Goal: Transaction & Acquisition: Obtain resource

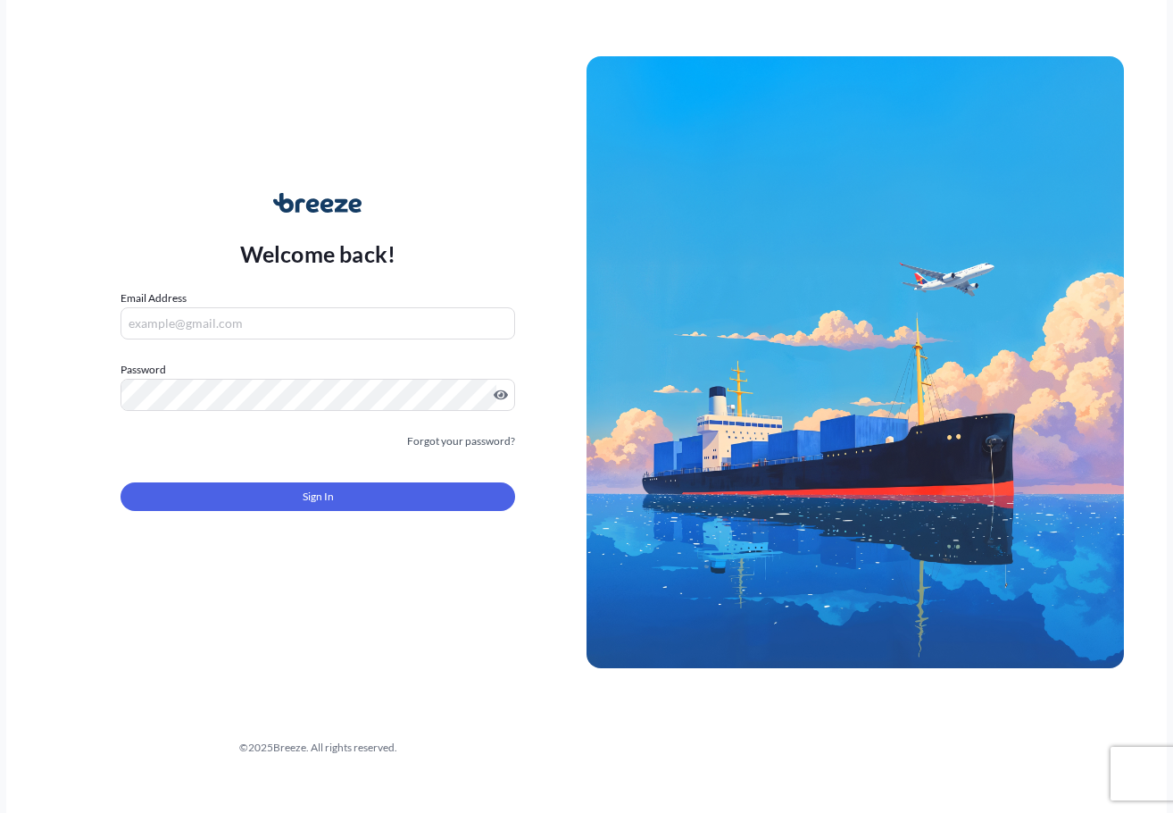
click at [391, 334] on input "Email Address" at bounding box center [318, 323] width 395 height 32
type input "[EMAIL_ADDRESS][DOMAIN_NAME]"
click at [221, 506] on button "Sign In" at bounding box center [318, 496] width 395 height 29
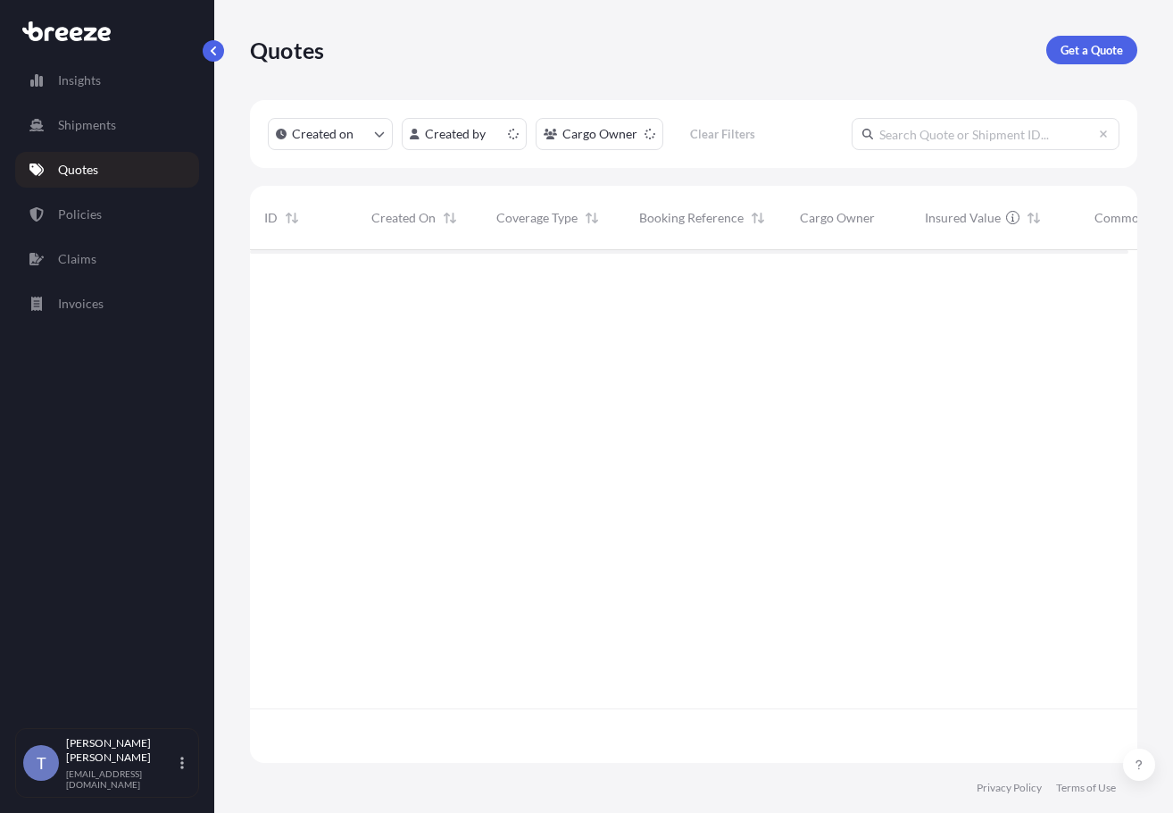
scroll to position [490, 865]
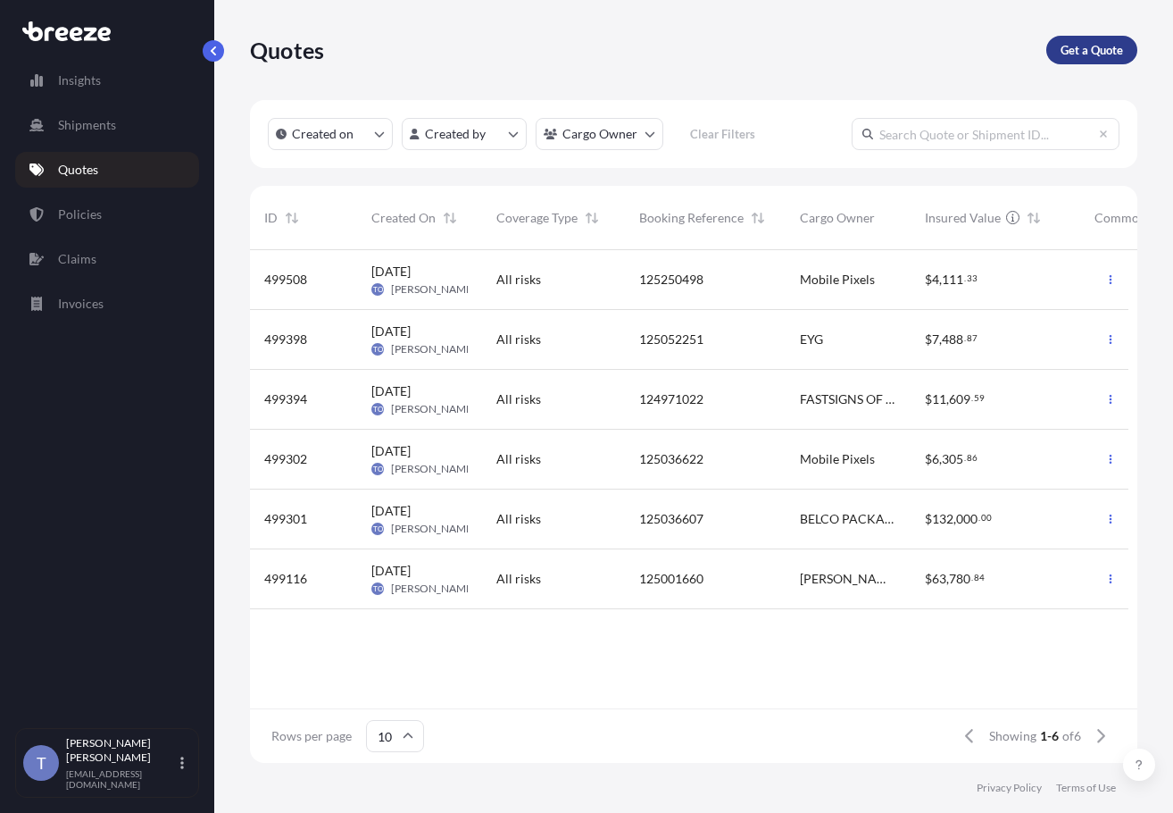
click at [1070, 59] on p "Get a Quote" at bounding box center [1092, 50] width 63 height 18
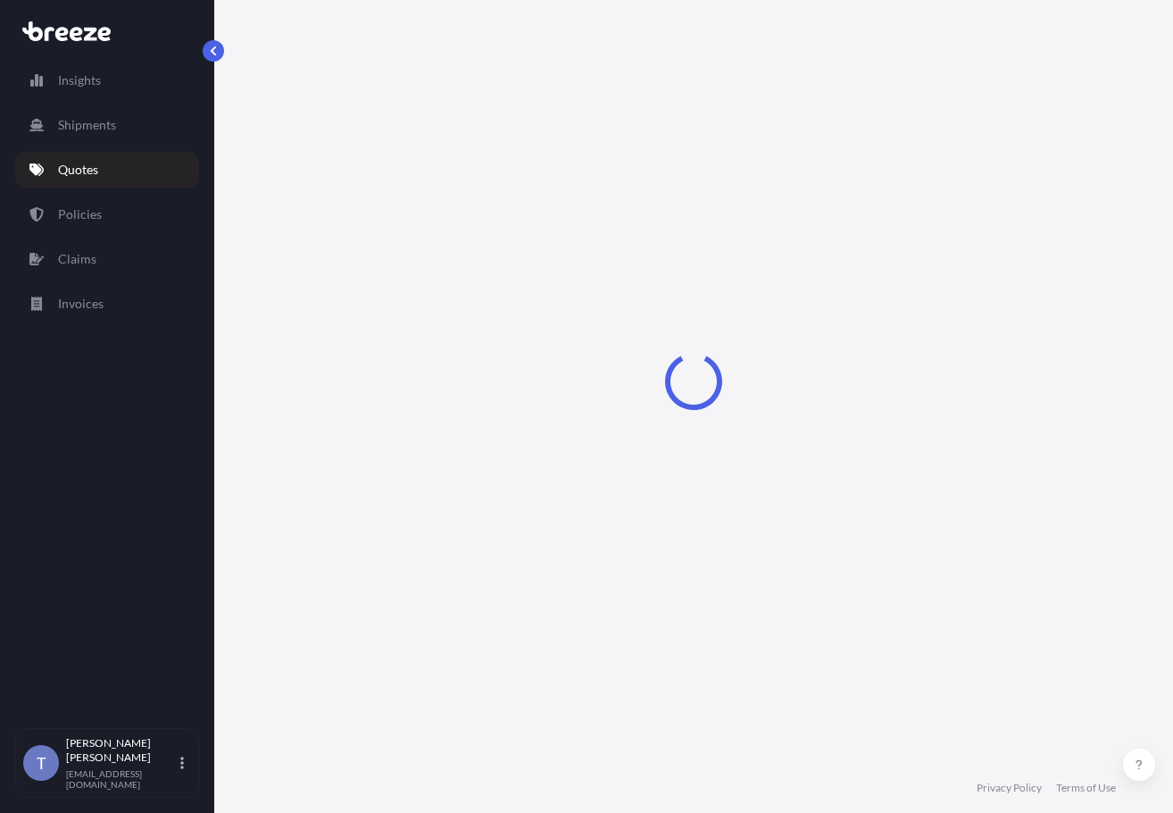
scroll to position [32, 0]
select select "Sea"
select select "1"
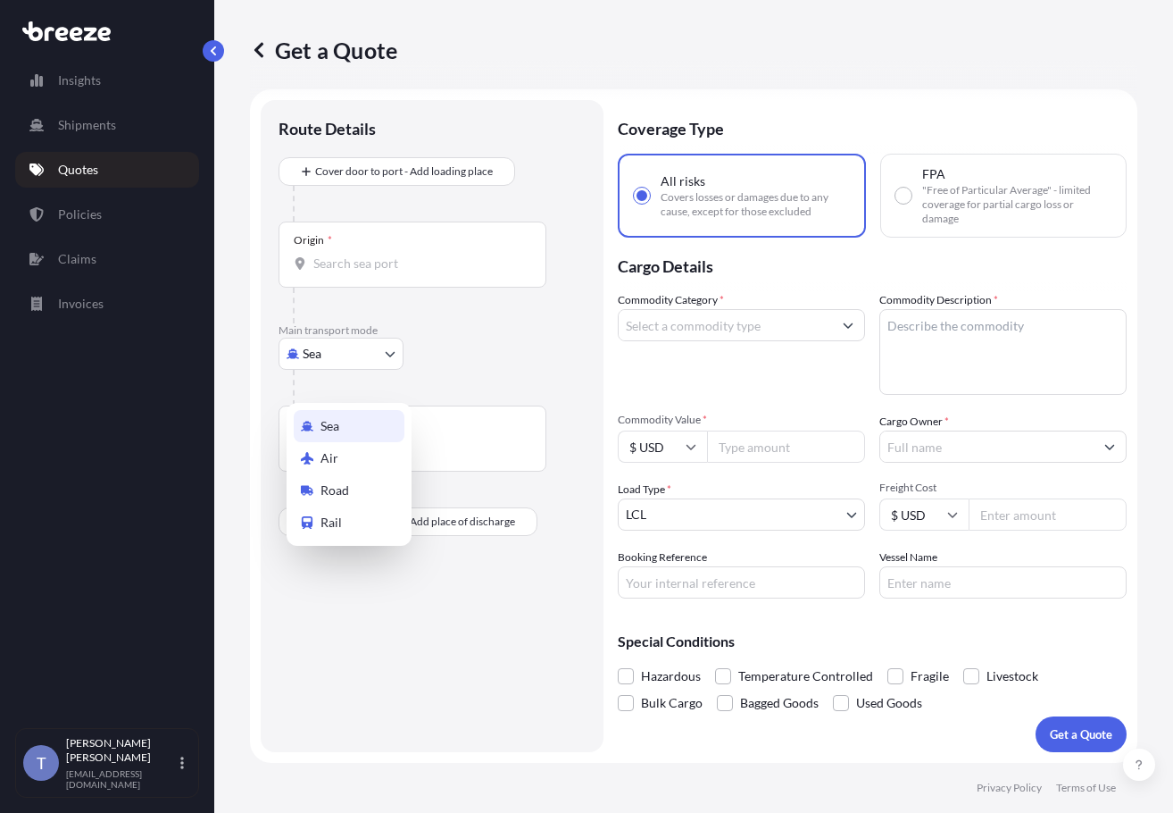
click at [382, 383] on body "Insights Shipments Quotes Policies Claims Invoices T [PERSON_NAME] [EMAIL_ADDRE…" at bounding box center [586, 473] width 1173 height 947
click at [392, 491] on div "Road" at bounding box center [349, 490] width 111 height 32
select select "Road"
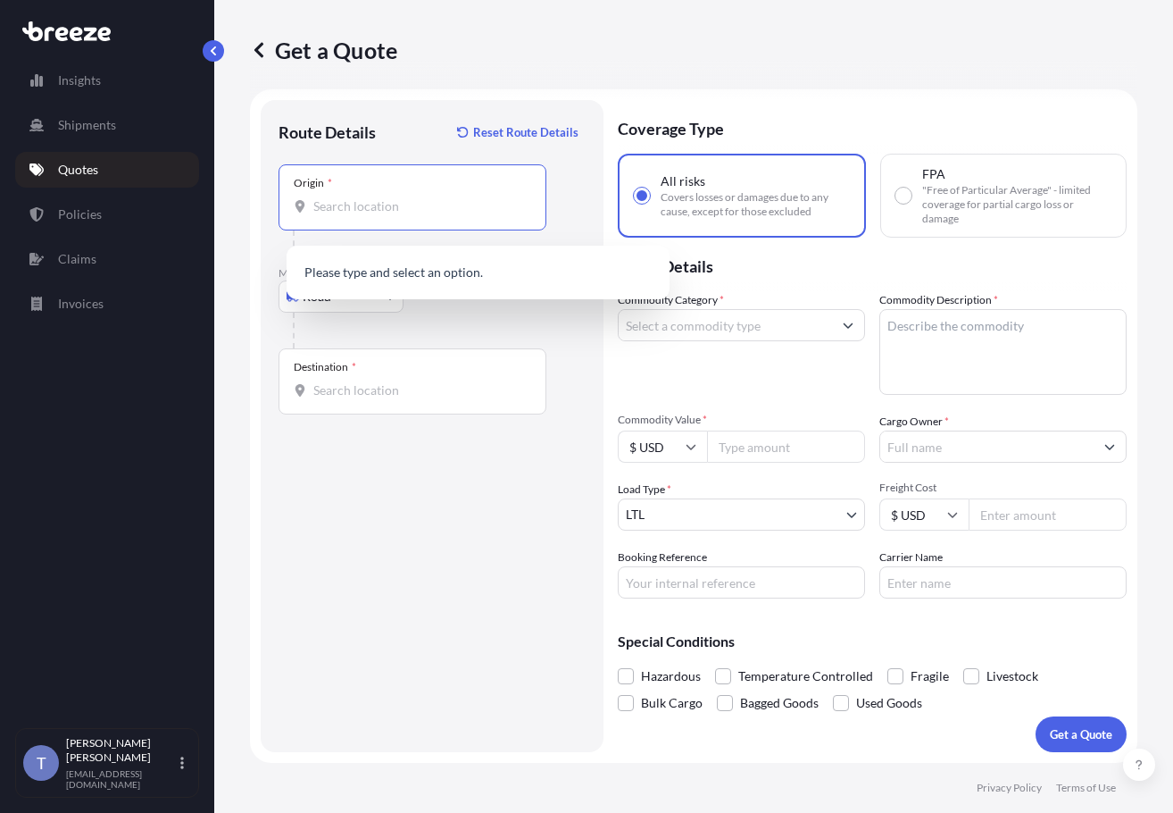
click at [392, 215] on input "Origin *" at bounding box center [418, 206] width 211 height 18
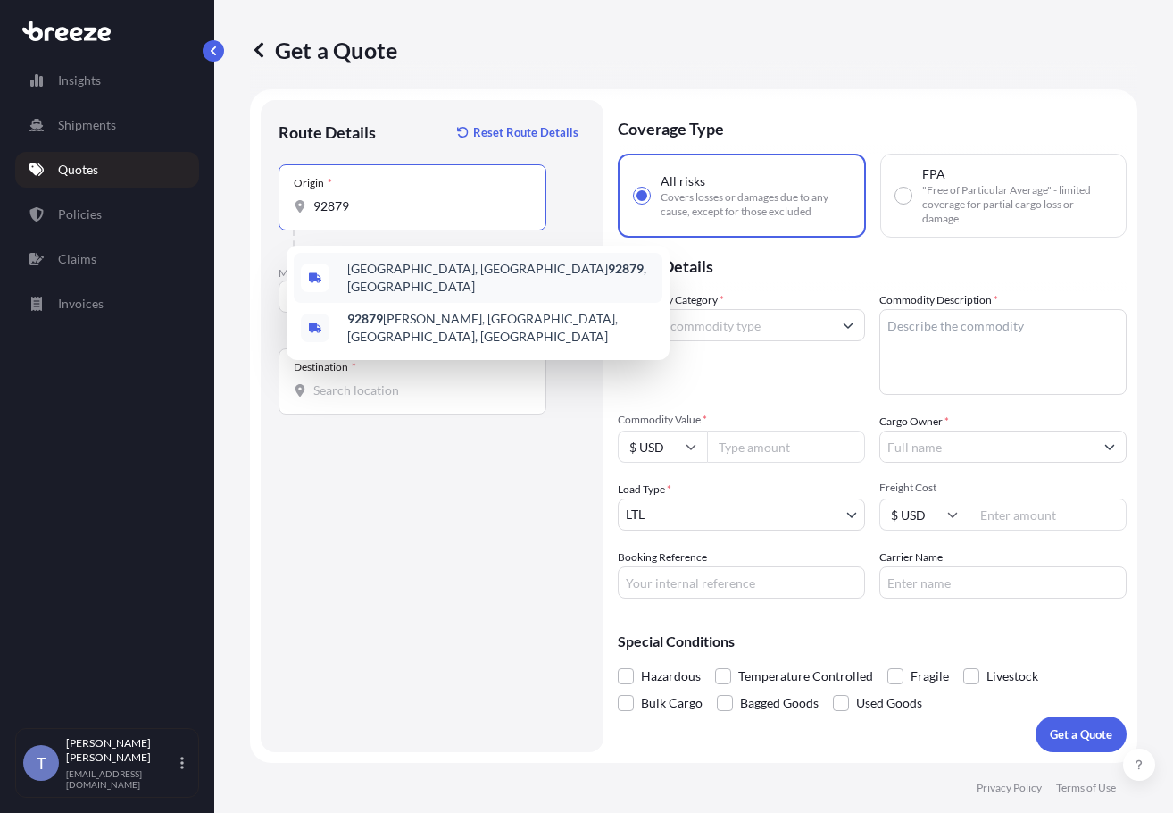
click at [417, 286] on span "[GEOGRAPHIC_DATA] , [GEOGRAPHIC_DATA]" at bounding box center [501, 278] width 308 height 36
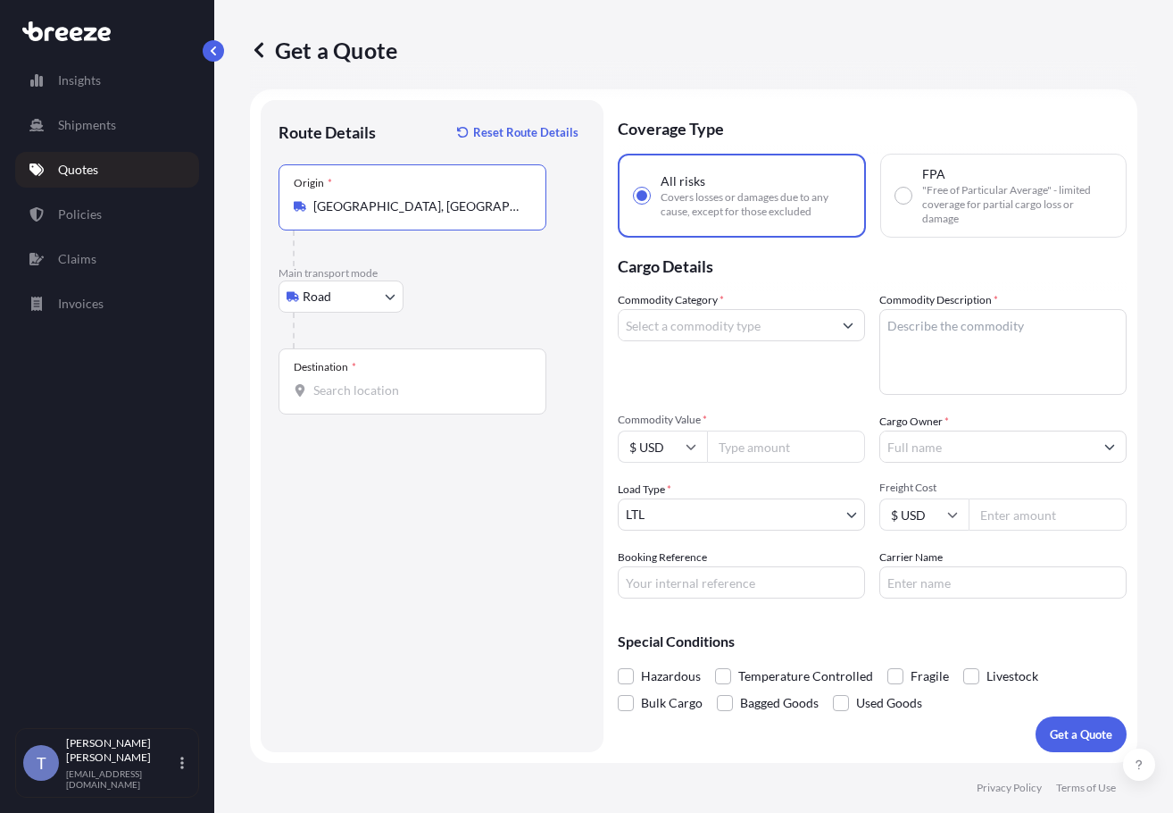
type input "[GEOGRAPHIC_DATA], [GEOGRAPHIC_DATA]"
click at [321, 402] on div "Destination *" at bounding box center [413, 381] width 268 height 66
click at [321, 399] on input "Destination *" at bounding box center [418, 390] width 211 height 18
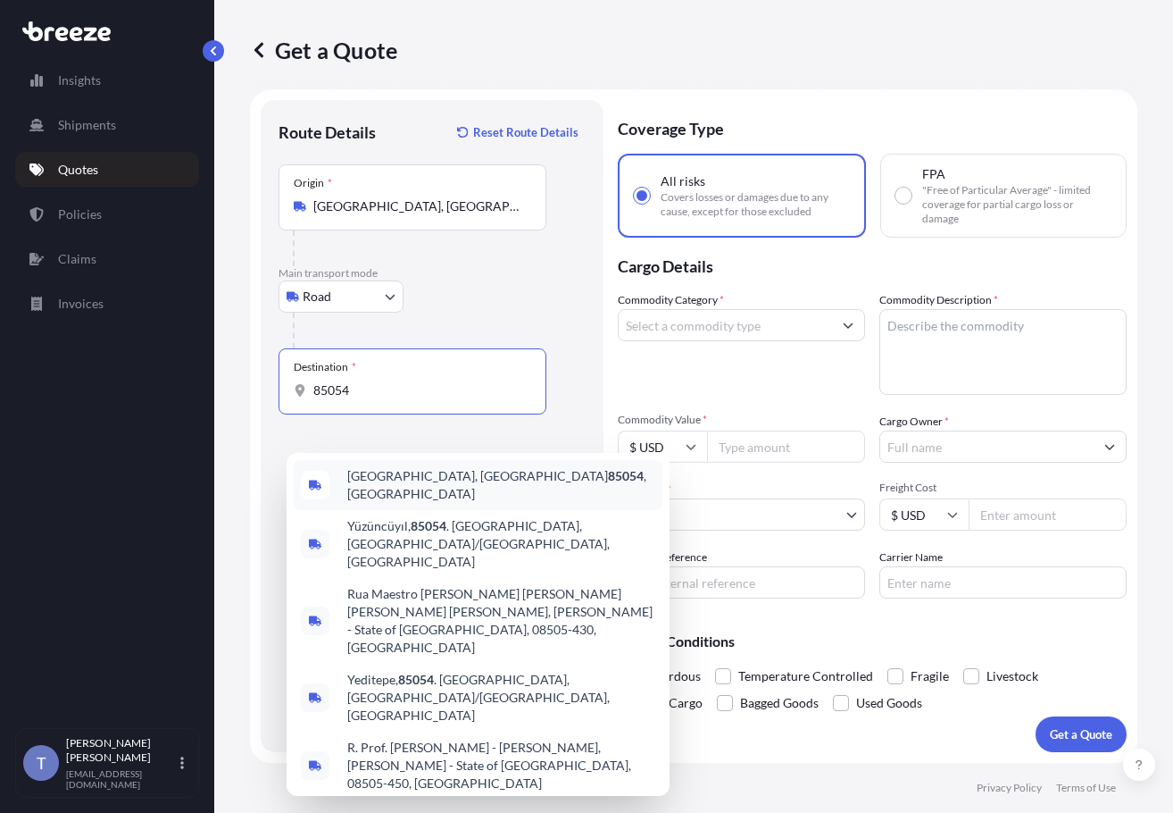
click at [484, 477] on span "[GEOGRAPHIC_DATA] , [GEOGRAPHIC_DATA]" at bounding box center [501, 485] width 308 height 36
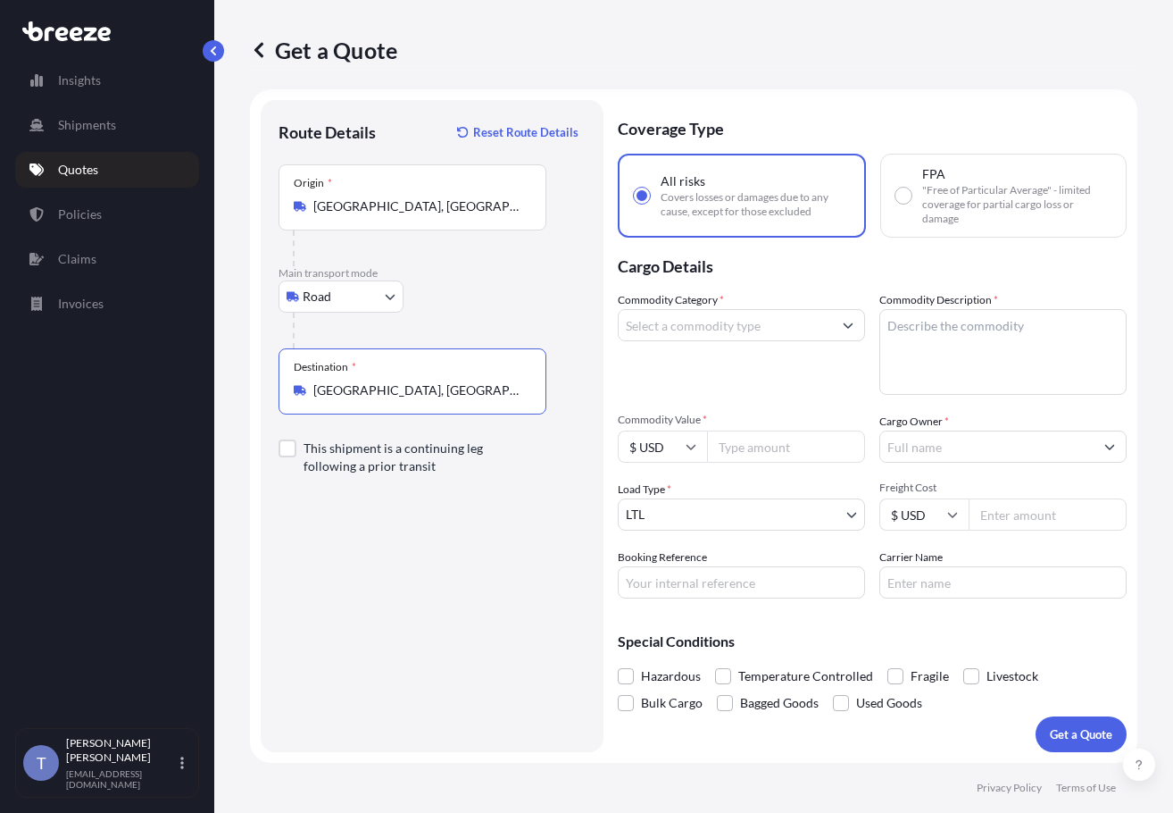
type input "[GEOGRAPHIC_DATA], [GEOGRAPHIC_DATA]"
click at [822, 326] on input "Commodity Category *" at bounding box center [725, 325] width 213 height 32
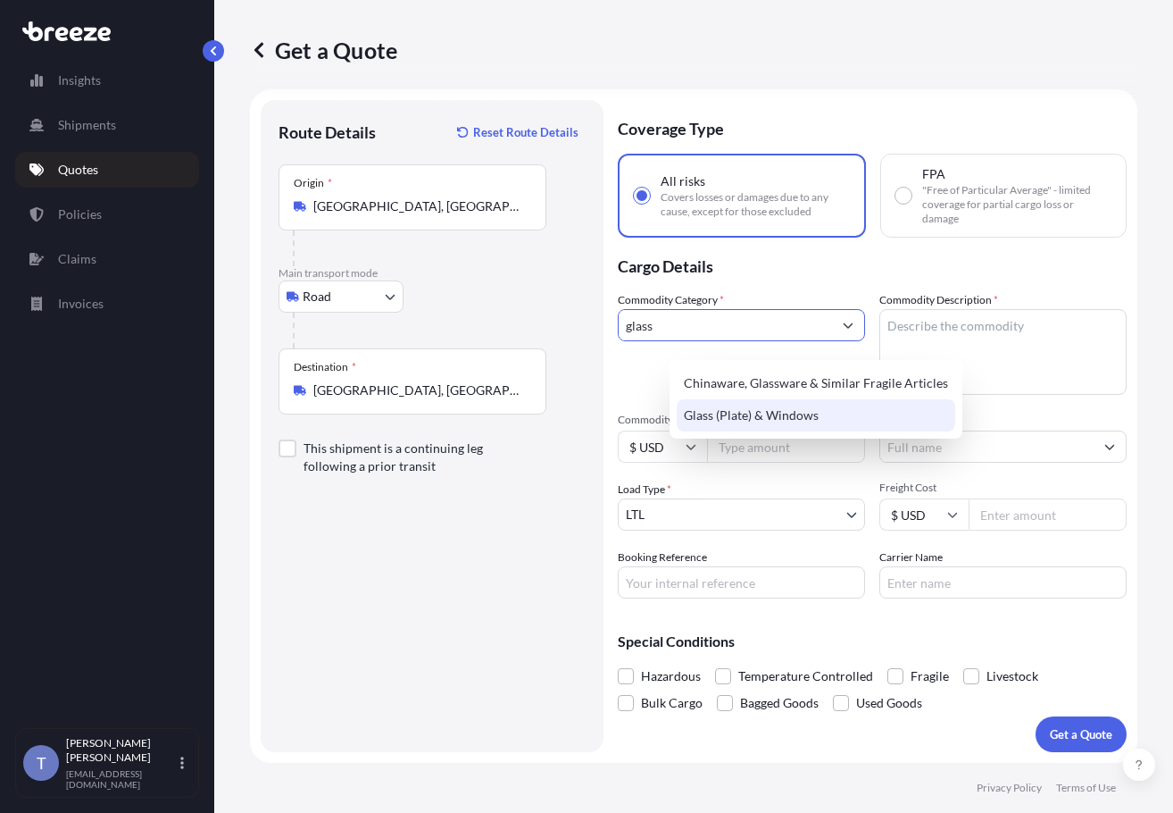
click at [845, 413] on div "Glass (Plate) & Windows" at bounding box center [816, 415] width 279 height 32
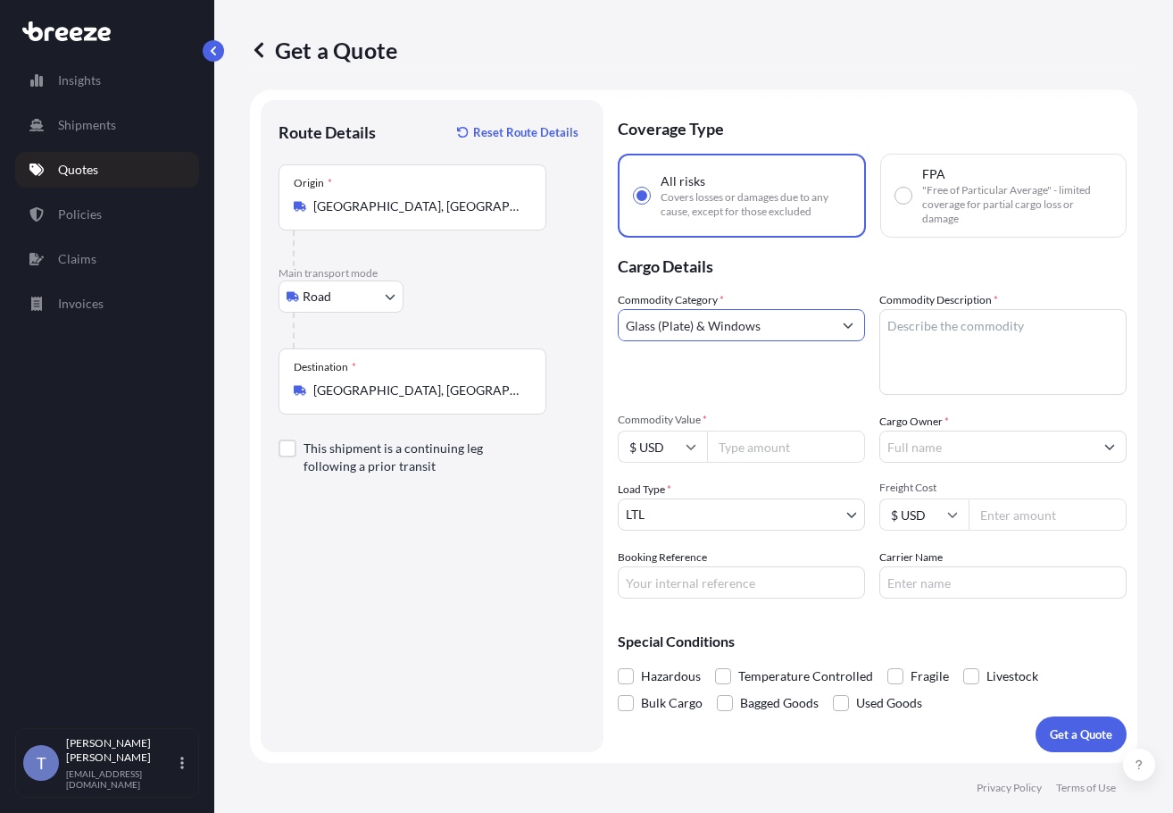
type input "Glass (Plate) & Windows"
click at [940, 373] on textarea "Commodity Description *" at bounding box center [1003, 352] width 247 height 86
click at [811, 463] on input "Commodity Value *" at bounding box center [786, 446] width 158 height 32
paste input "1140.48"
type input "1140.48"
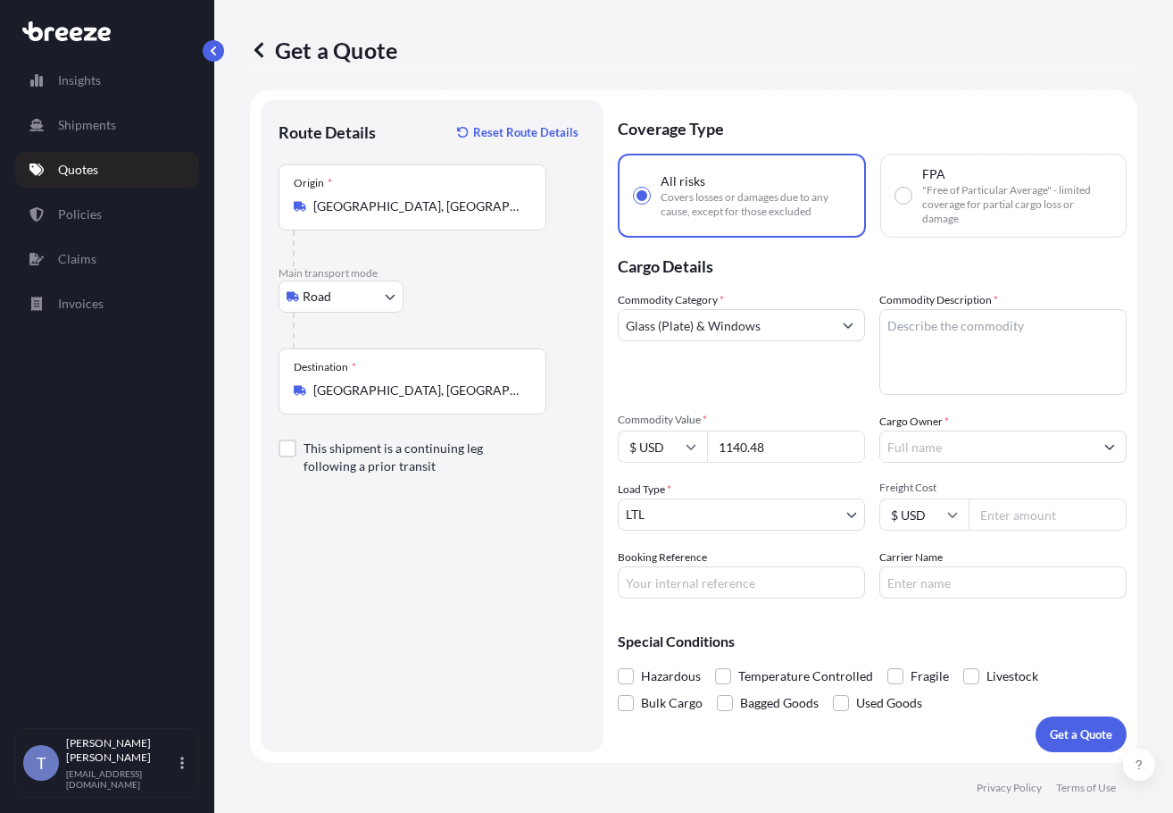
click at [971, 463] on input "Cargo Owner *" at bounding box center [986, 446] width 213 height 32
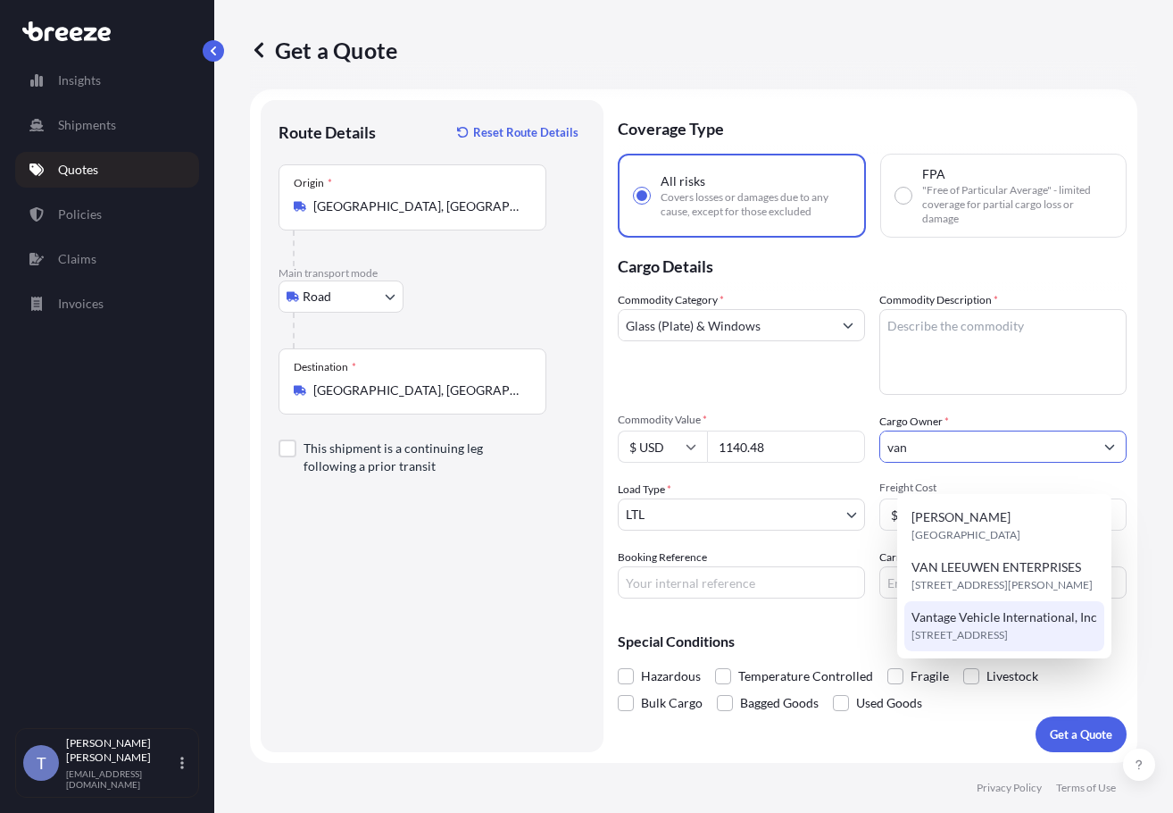
click at [1024, 621] on span "Vantage Vehicle International, Inc" at bounding box center [1005, 617] width 186 height 18
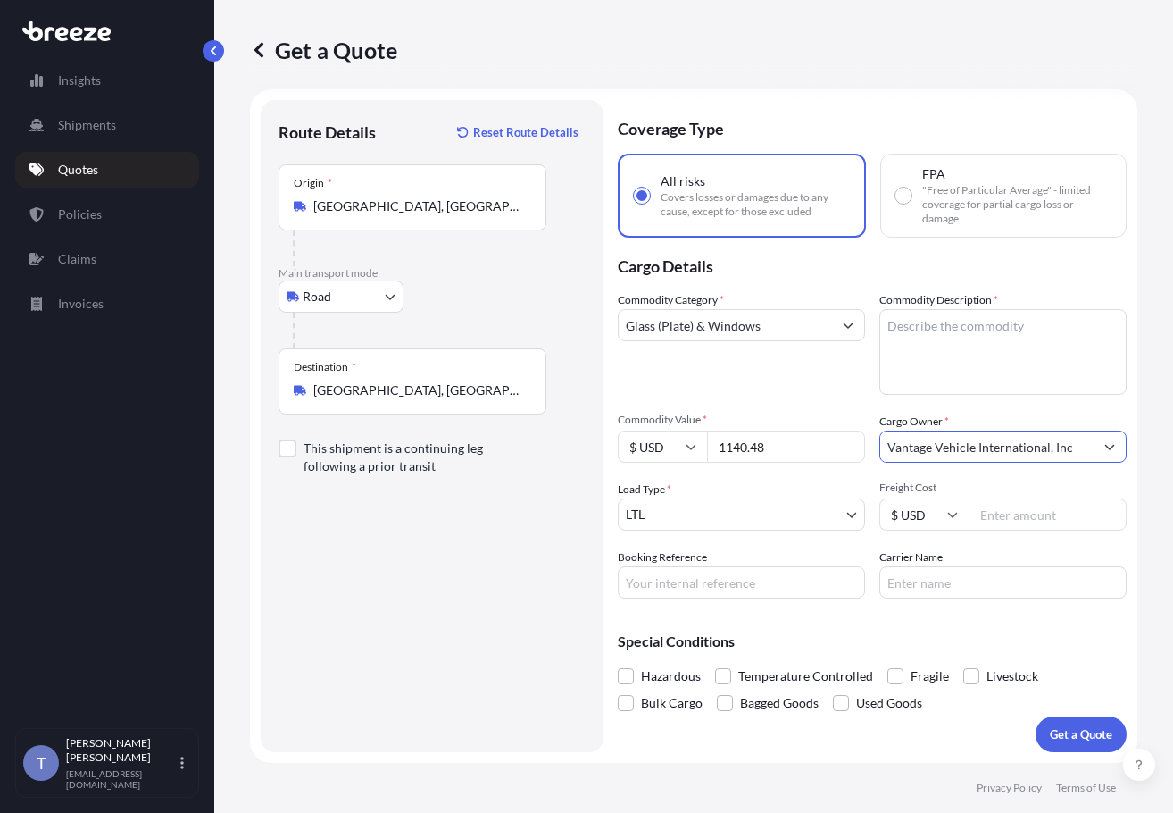
type input "Vantage Vehicle International, Inc"
click at [950, 383] on textarea "Commodity Description *" at bounding box center [1003, 352] width 247 height 86
paste textarea "WINDSHEILDS"
type textarea "WINDSHEILDS"
click at [752, 598] on input "Booking Reference" at bounding box center [741, 582] width 247 height 32
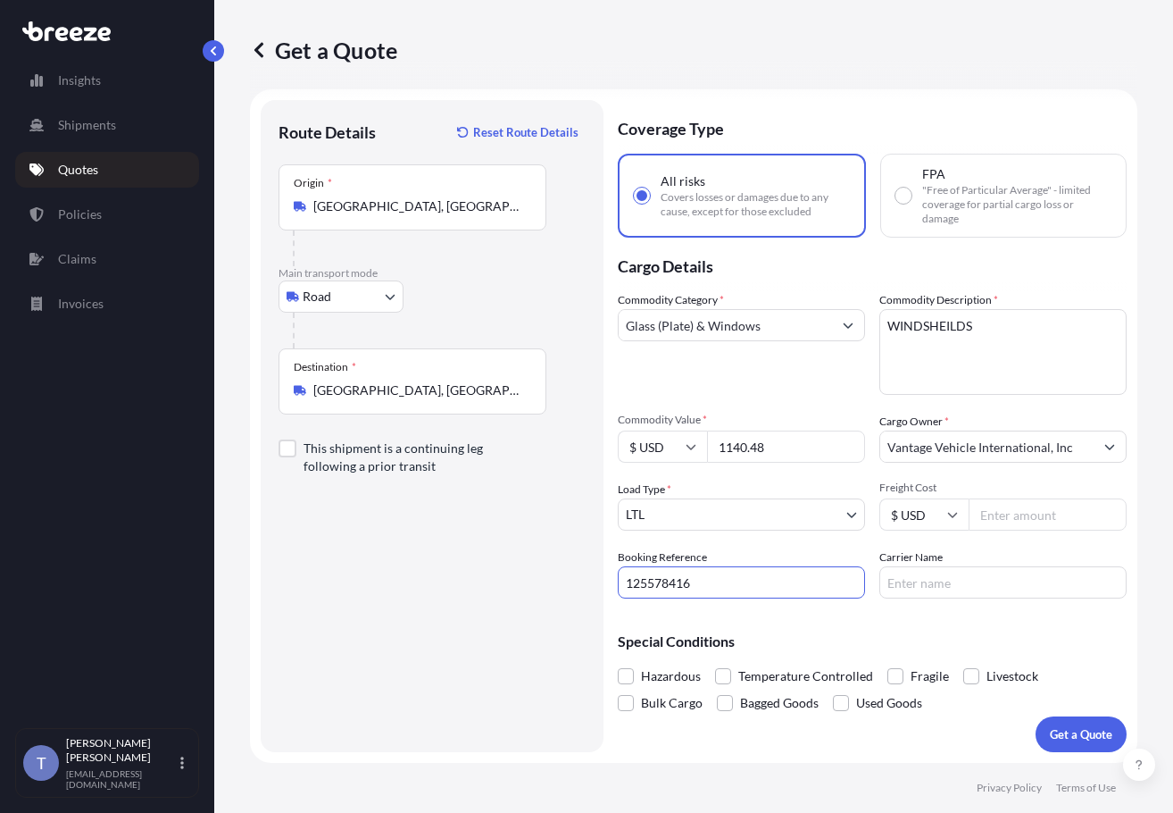
type input "125578416"
click at [1007, 598] on input "Carrier Name" at bounding box center [1003, 582] width 247 height 32
type input "BEST OVERNITE"
click at [904, 668] on span at bounding box center [896, 676] width 16 height 16
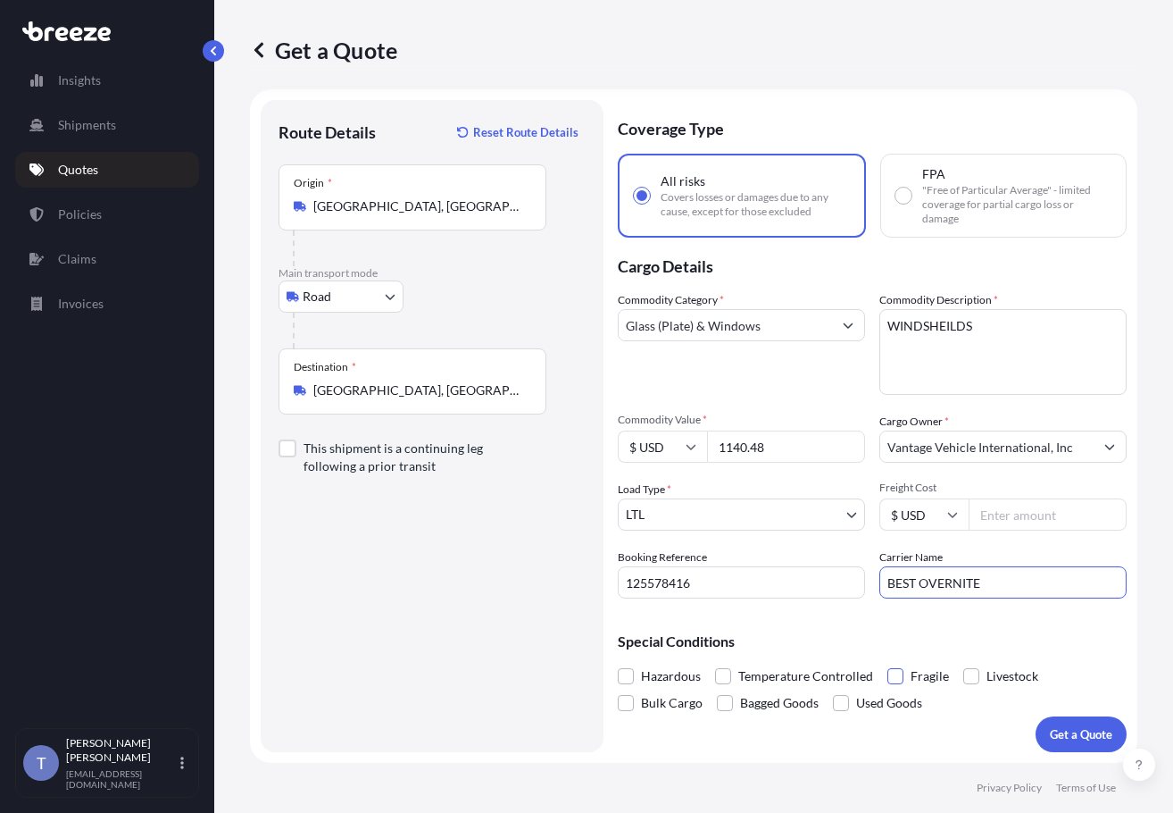
click at [888, 663] on input "Fragile" at bounding box center [888, 663] width 0 height 0
click at [1018, 498] on input "Freight Cost" at bounding box center [1048, 514] width 158 height 32
type input "274.34"
click at [1071, 726] on p "Get a Quote" at bounding box center [1081, 734] width 63 height 18
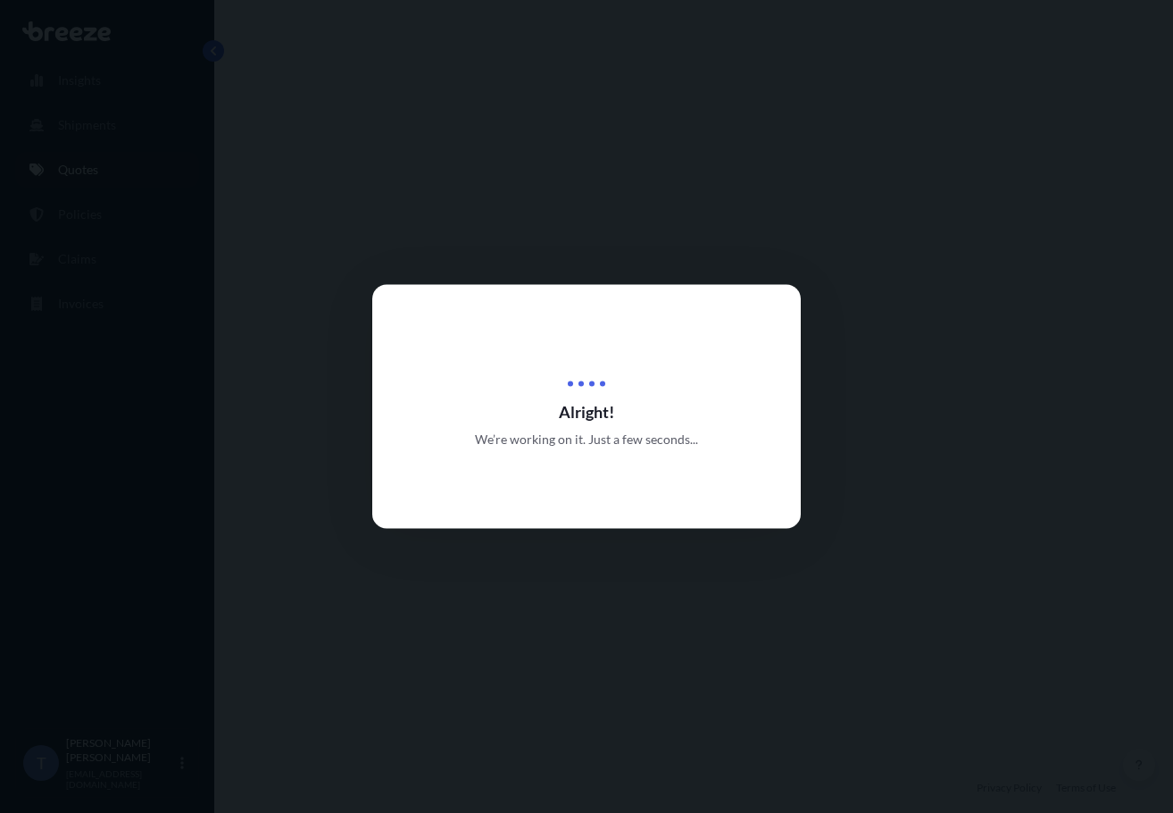
select select "Road"
select select "1"
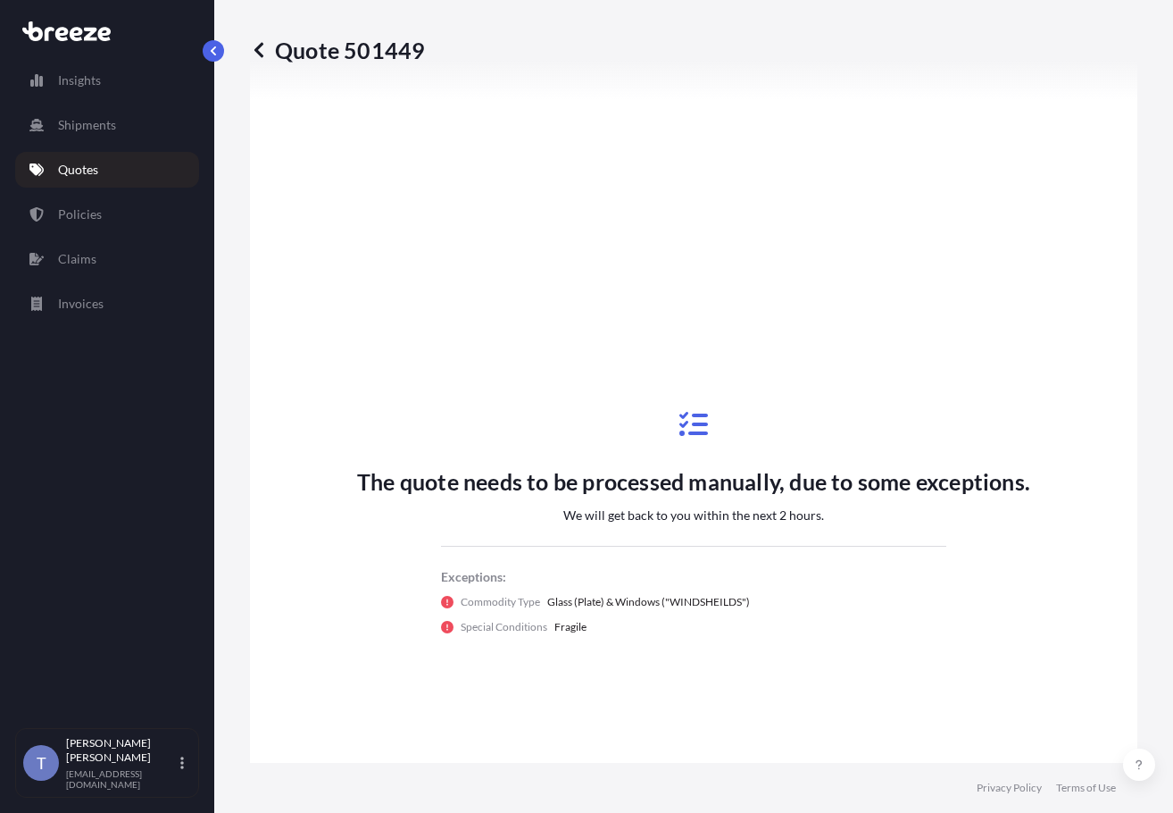
scroll to position [765, 0]
click at [138, 180] on link "Quotes" at bounding box center [107, 170] width 184 height 36
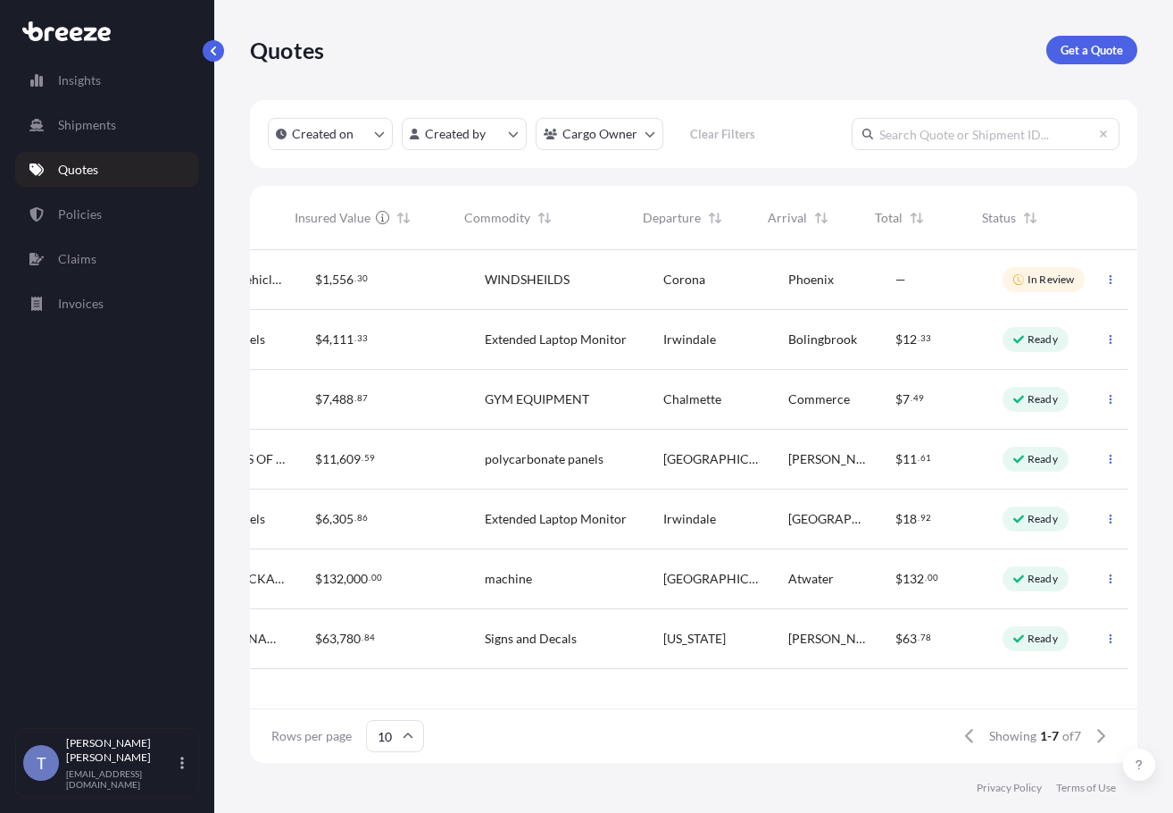
scroll to position [0, 630]
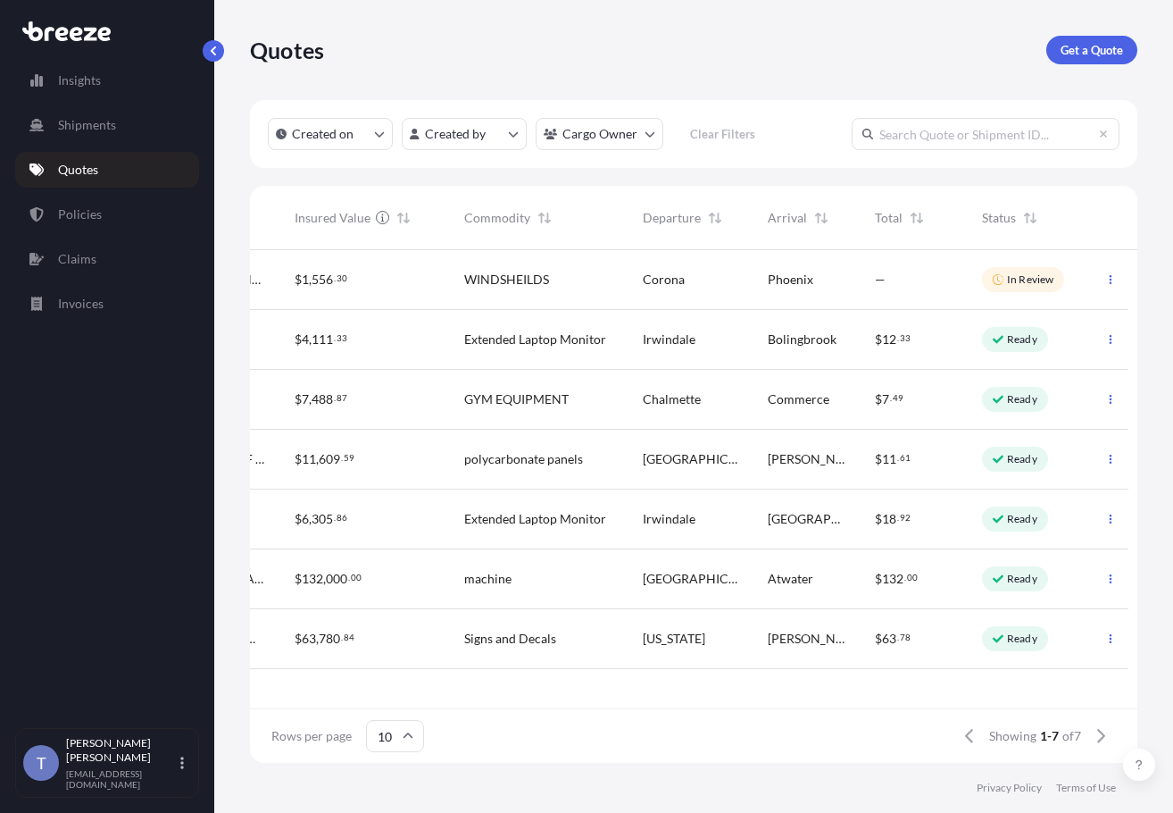
click at [1078, 59] on p "Get a Quote" at bounding box center [1092, 50] width 63 height 18
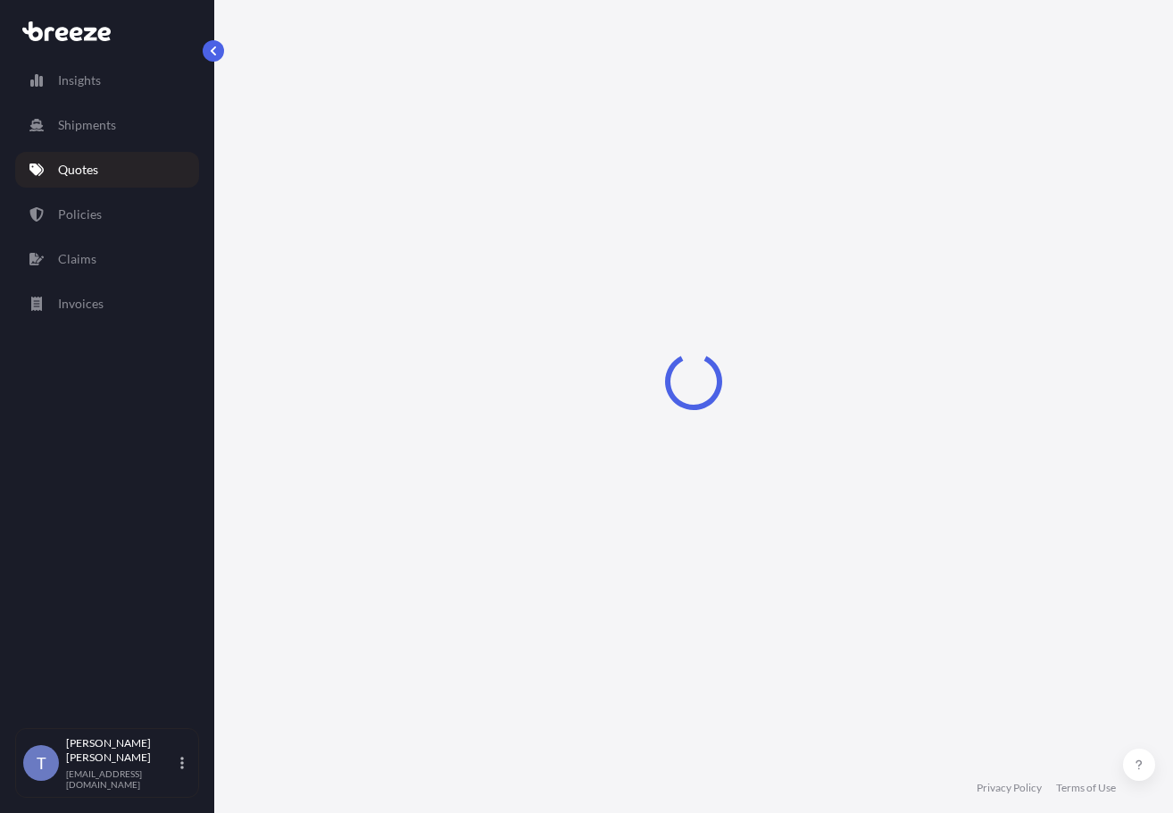
select select "Sea"
select select "1"
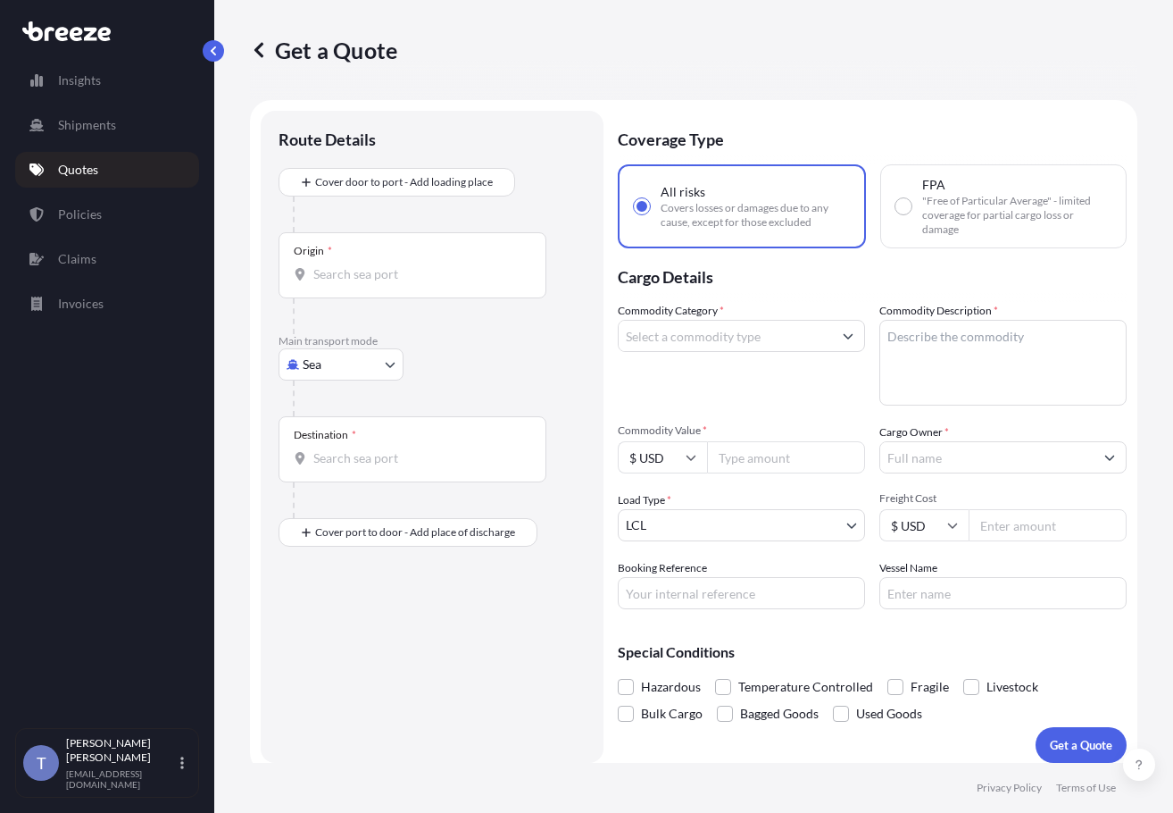
scroll to position [32, 0]
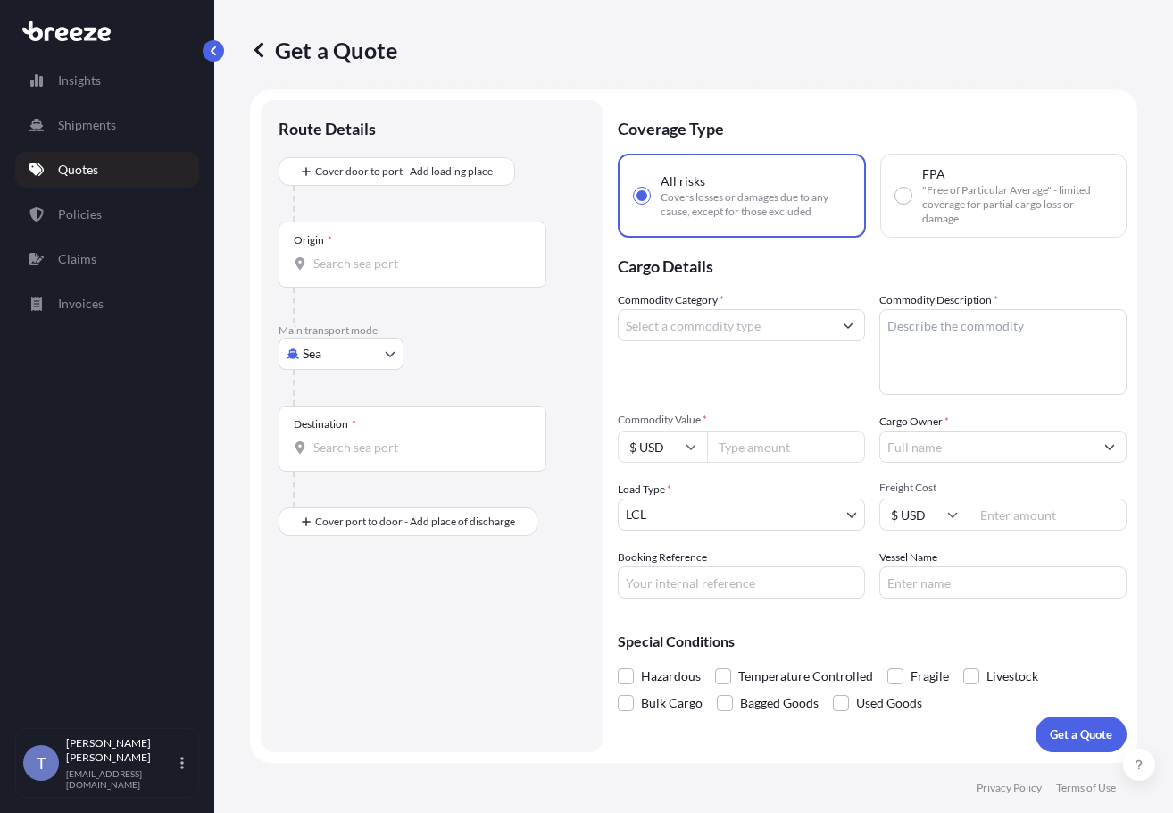
click at [376, 371] on body "Insights Shipments Quotes Policies Claims Invoices T [PERSON_NAME] [EMAIL_ADDRE…" at bounding box center [586, 473] width 1173 height 947
click at [387, 493] on div "Road" at bounding box center [349, 490] width 111 height 32
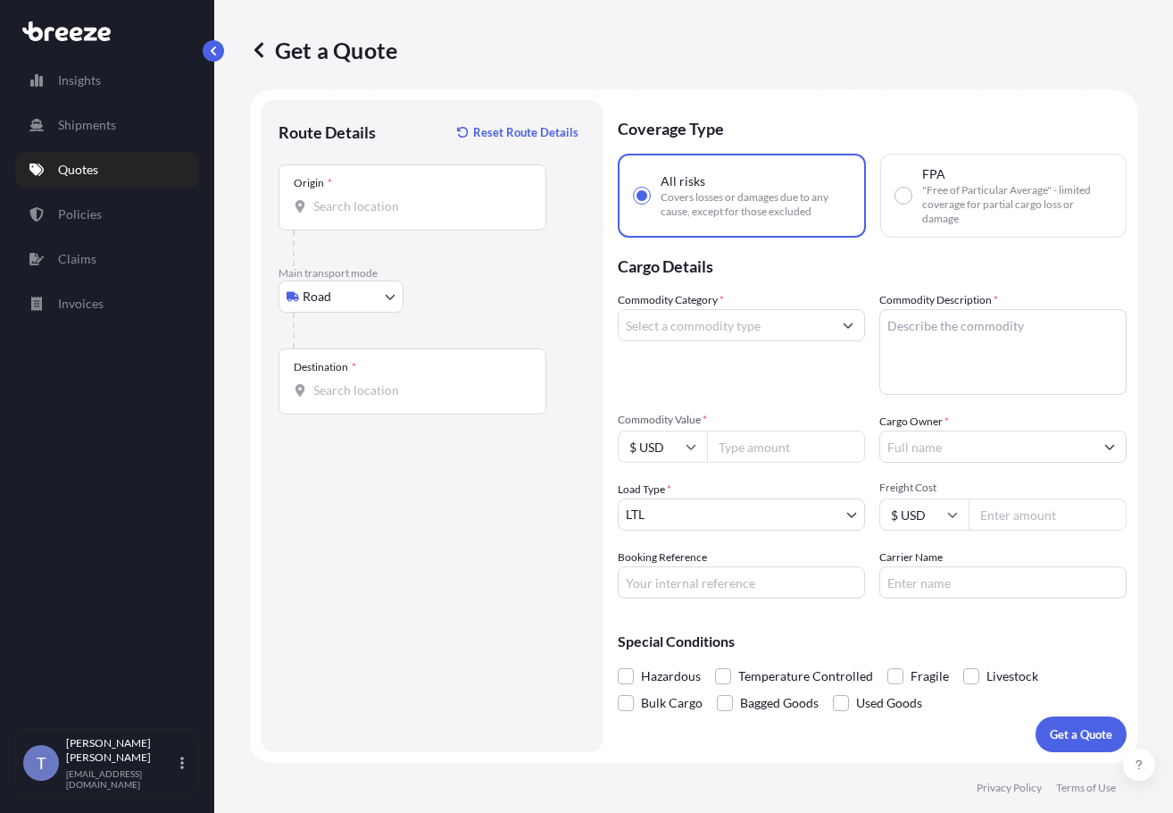
click at [956, 375] on textarea "Commodity Description *" at bounding box center [1003, 352] width 247 height 86
paste textarea "plastic couplers"
type textarea "plastic couplers"
click at [811, 327] on input "Commodity Category *" at bounding box center [725, 325] width 213 height 32
click at [827, 341] on input "plas" at bounding box center [725, 325] width 213 height 32
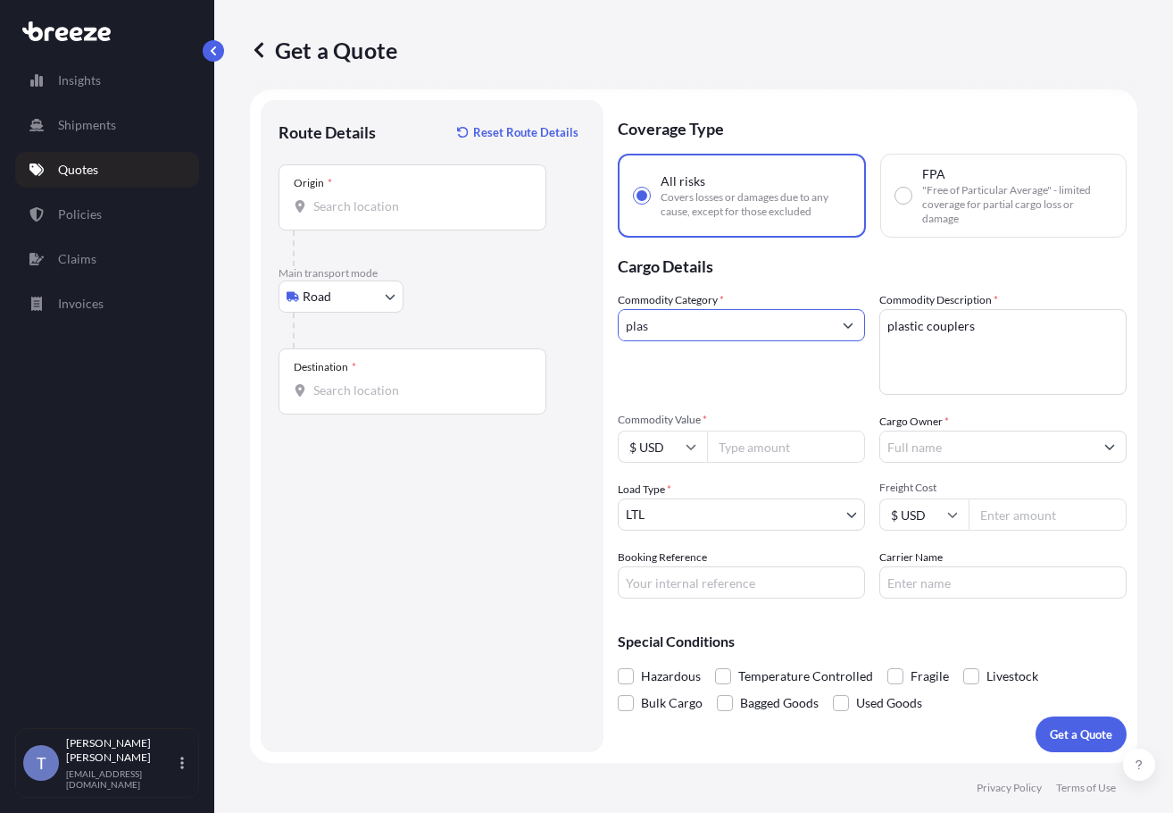
click at [854, 330] on icon "Show suggestions" at bounding box center [848, 325] width 11 height 11
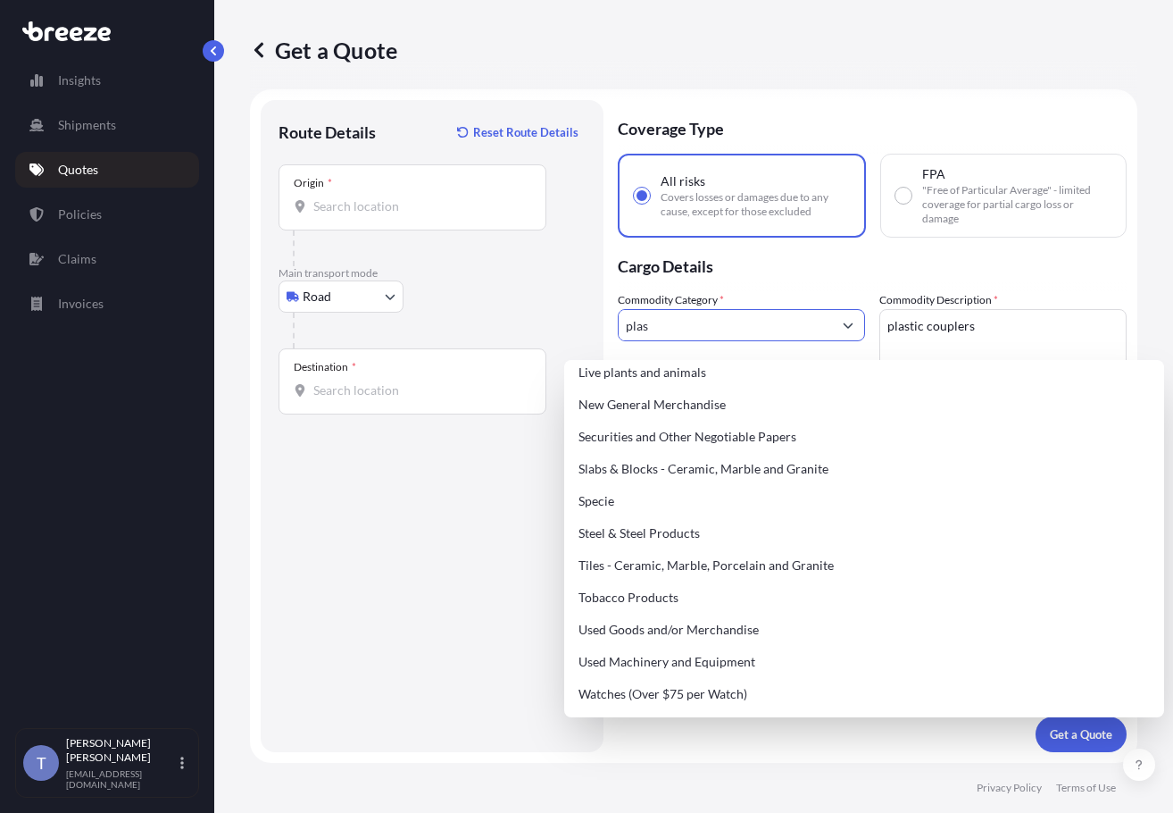
scroll to position [768, 0]
type input "plas"
click at [559, 343] on div at bounding box center [439, 331] width 293 height 36
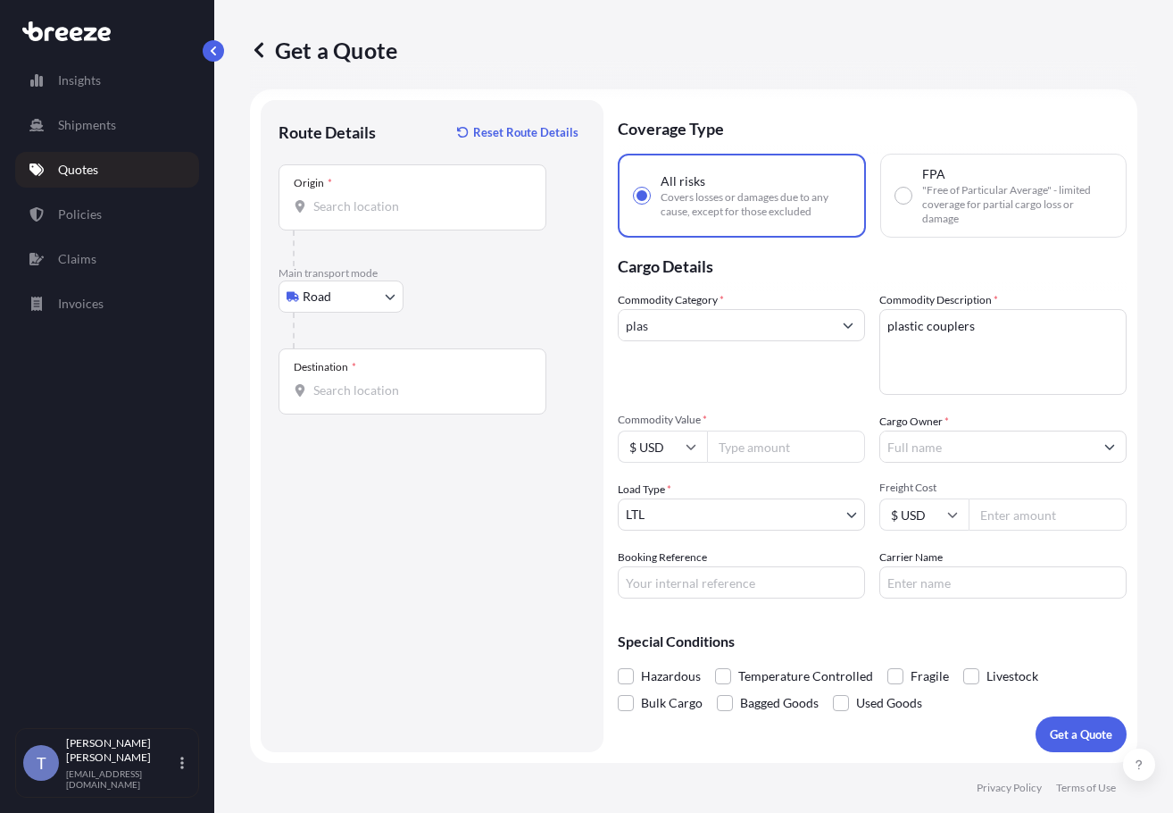
click at [439, 215] on input "Origin *" at bounding box center [418, 206] width 211 height 18
type input "[US_STATE][GEOGRAPHIC_DATA], [GEOGRAPHIC_DATA]"
click at [373, 399] on input "Destination *" at bounding box center [418, 390] width 211 height 18
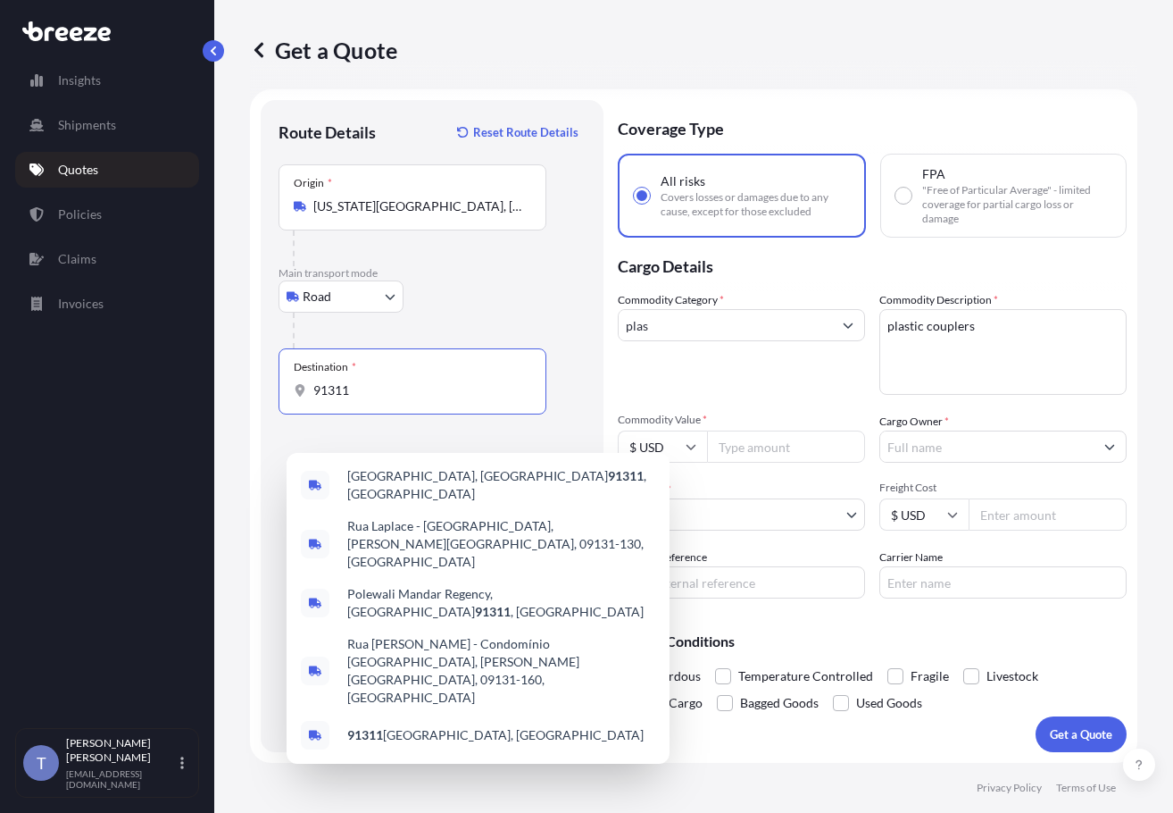
click at [390, 459] on div "[GEOGRAPHIC_DATA] [GEOGRAPHIC_DATA] - [GEOGRAPHIC_DATA], [PERSON_NAME][GEOGRAPH…" at bounding box center [478, 608] width 383 height 311
click at [395, 476] on span "[GEOGRAPHIC_DATA] , [GEOGRAPHIC_DATA]" at bounding box center [501, 485] width 308 height 36
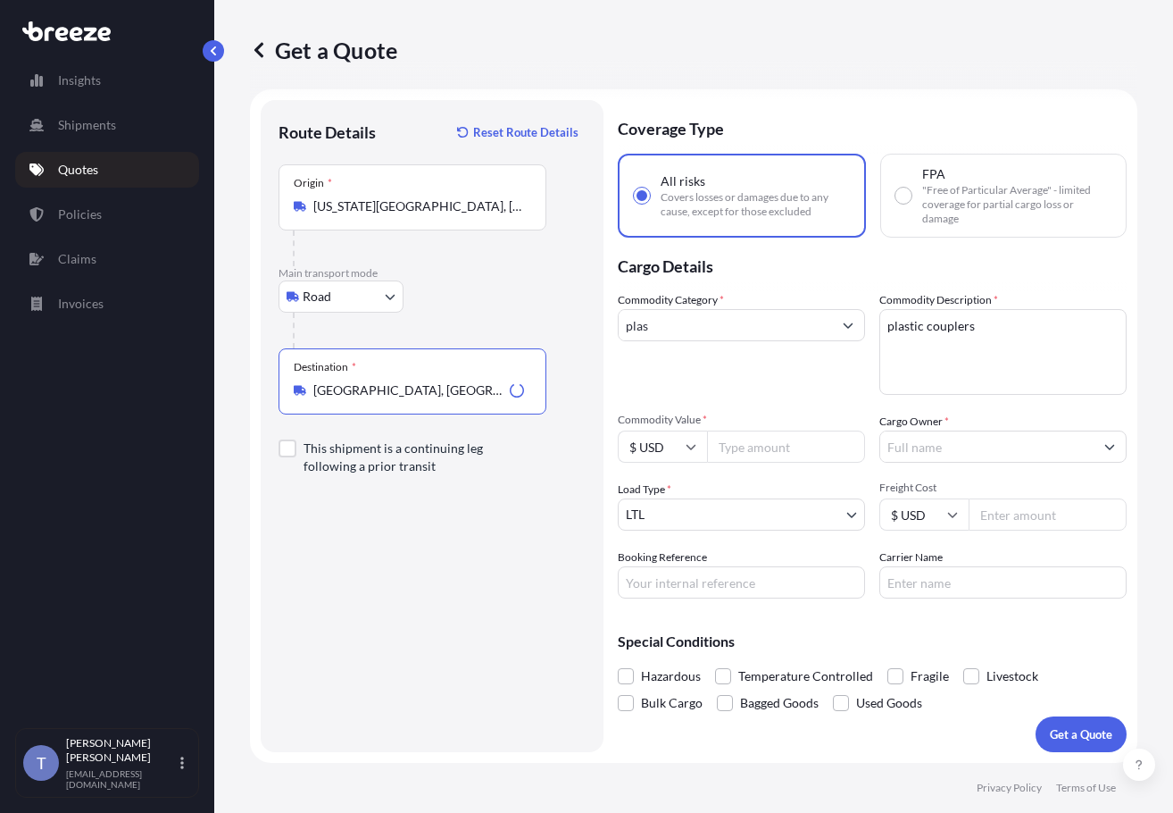
type input "[GEOGRAPHIC_DATA], [GEOGRAPHIC_DATA]"
click at [530, 500] on label "This shipment is a continuing leg following a prior transit" at bounding box center [432, 457] width 307 height 86
checkbox input "true"
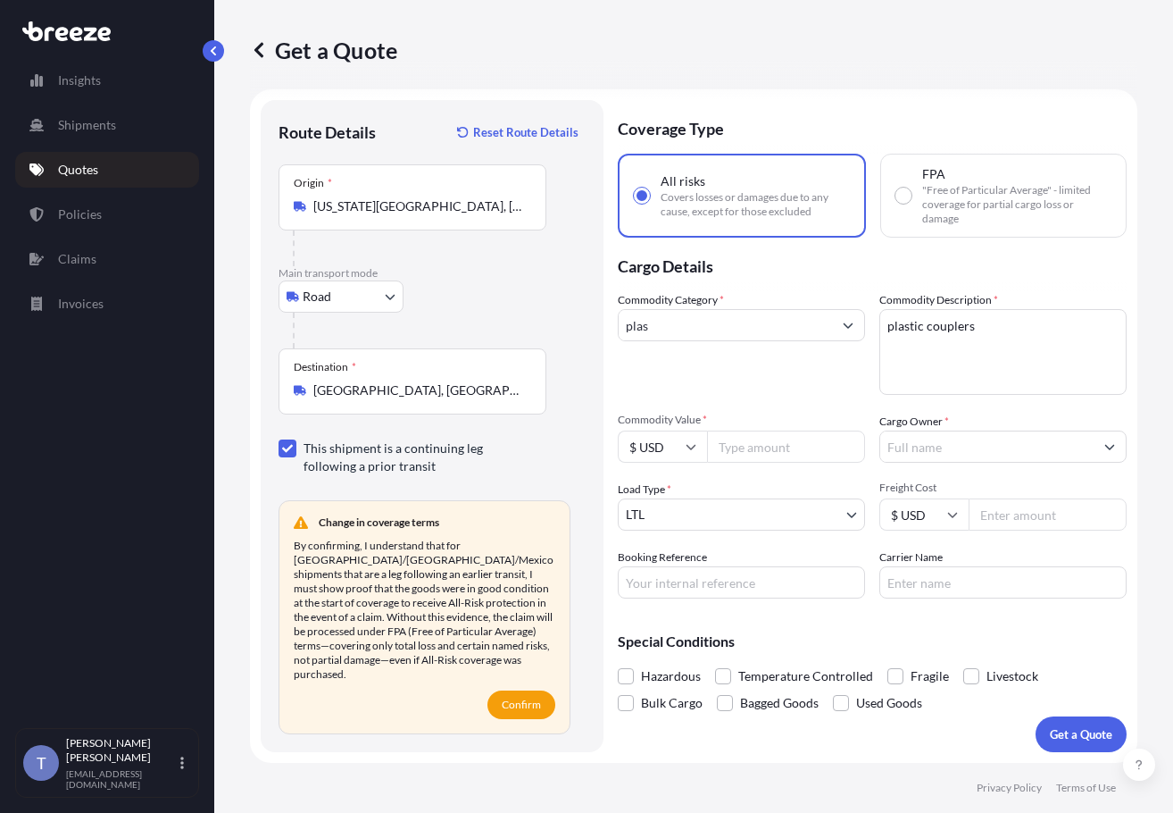
click at [960, 463] on input "Cargo Owner *" at bounding box center [986, 446] width 213 height 32
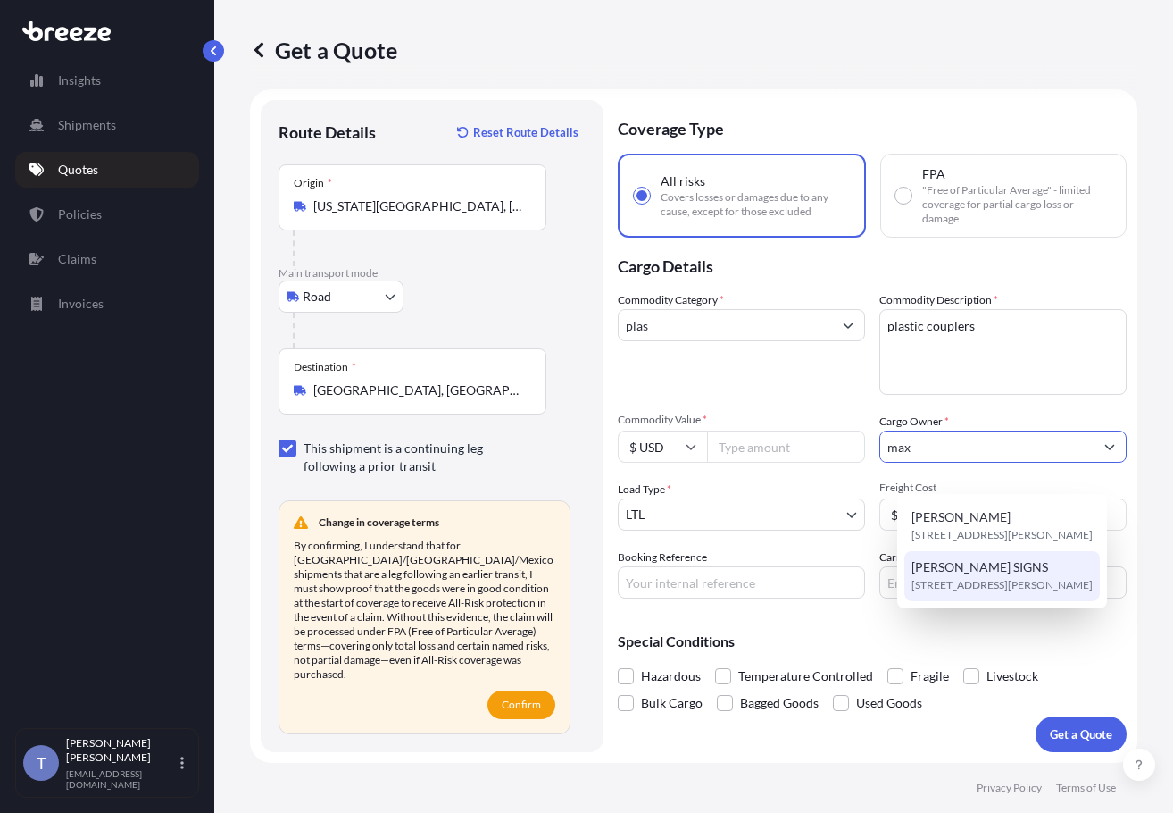
click at [989, 594] on span "[STREET_ADDRESS][PERSON_NAME]" at bounding box center [1002, 585] width 181 height 18
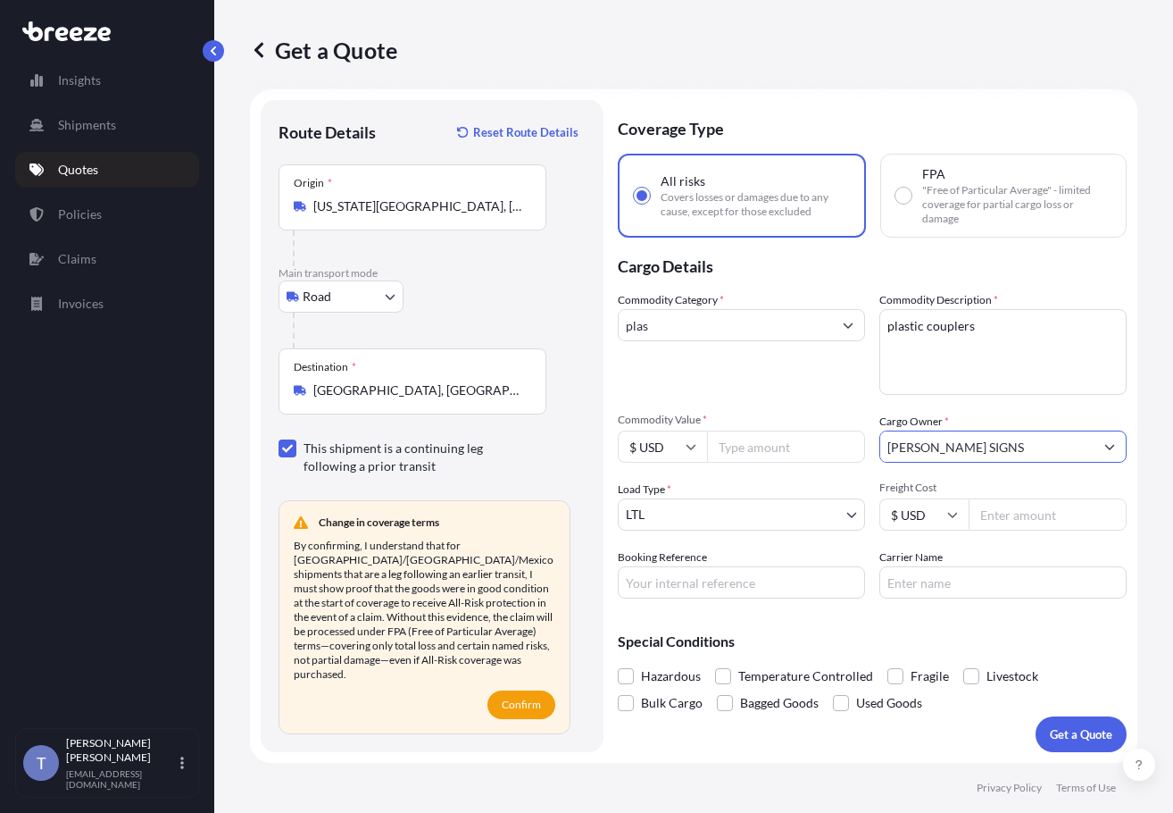
type input "[PERSON_NAME] SIGNS"
click at [792, 463] on input "Commodity Value *" at bounding box center [786, 446] width 158 height 32
paste input "7500"
type input "7500"
click at [745, 508] on div "Load Type * LTL" at bounding box center [741, 505] width 247 height 50
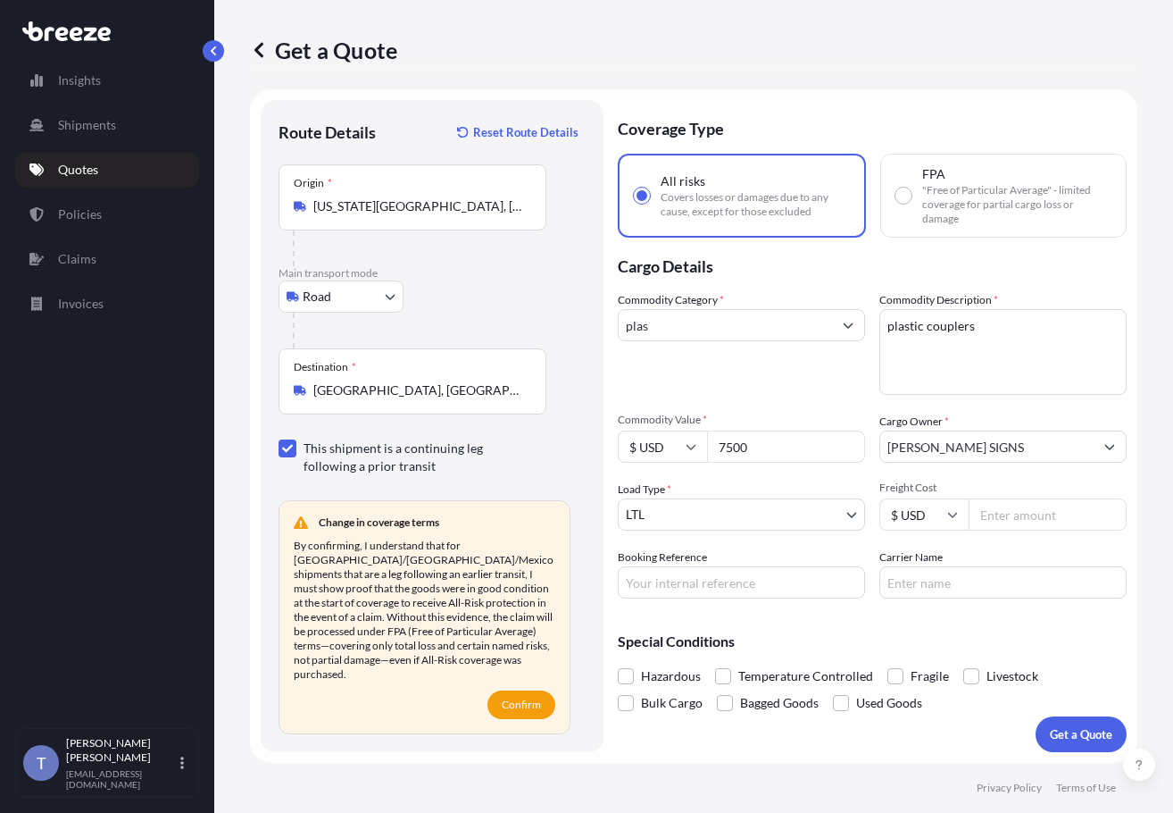
click at [796, 328] on input "plas" at bounding box center [725, 325] width 213 height 32
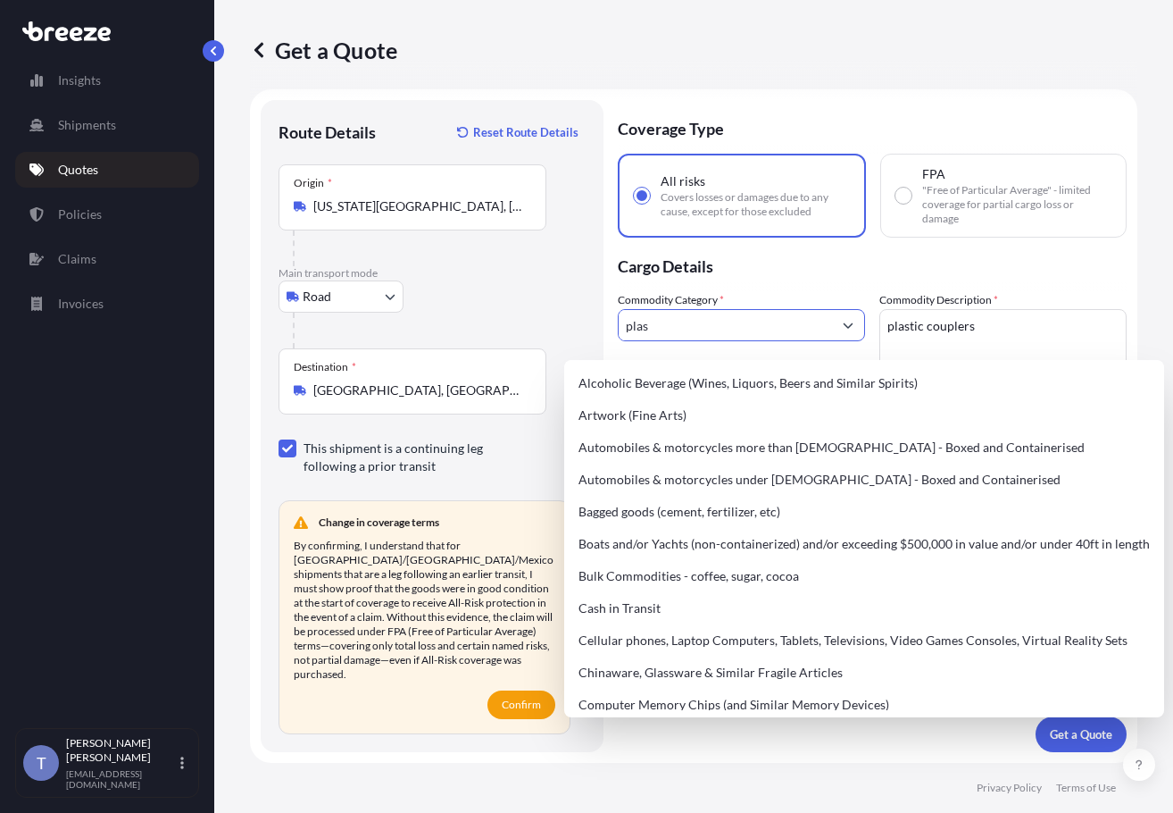
scroll to position [93, 0]
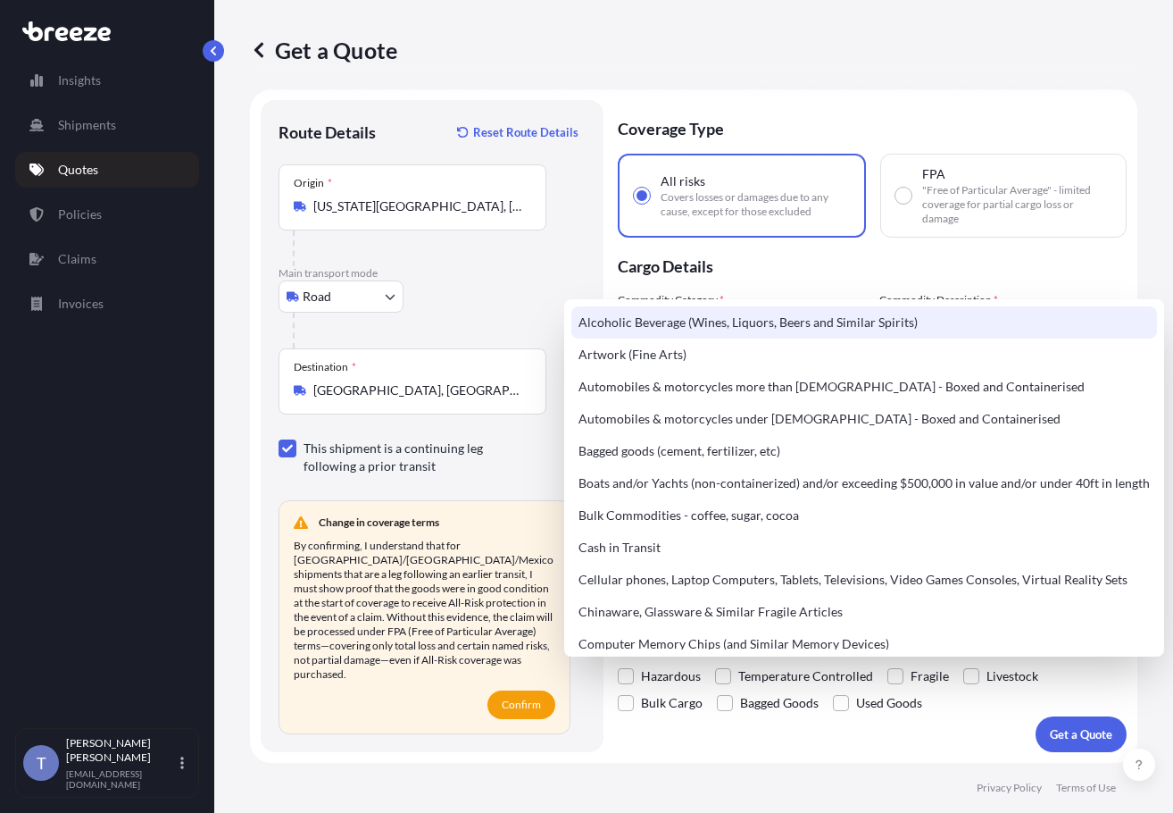
drag, startPoint x: 590, startPoint y: 213, endPoint x: 746, endPoint y: 453, distance: 285.3
click at [586, 216] on div "Origin * [US_STATE][GEOGRAPHIC_DATA], [GEOGRAPHIC_DATA]" at bounding box center [432, 215] width 307 height 102
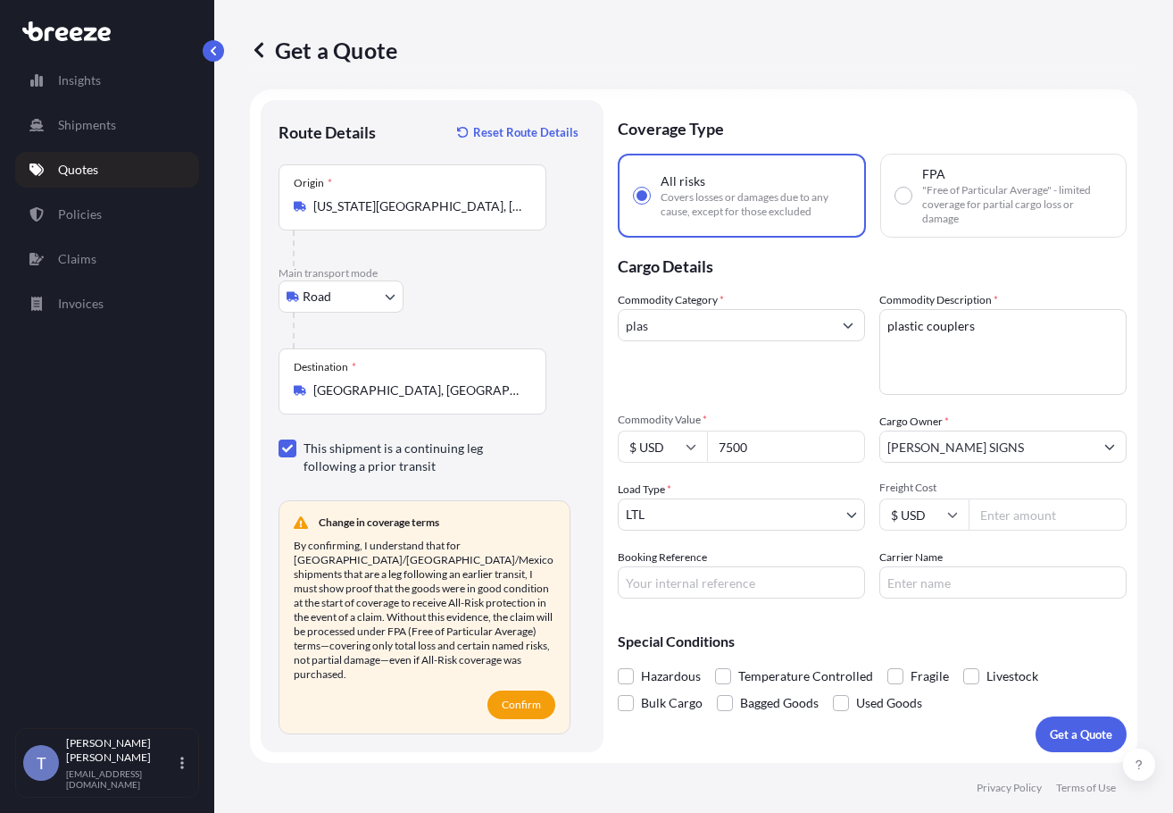
click at [794, 566] on input "Booking Reference" at bounding box center [741, 582] width 247 height 32
type input "125580682"
click at [912, 566] on input "Carrier Name" at bounding box center [1003, 582] width 247 height 32
type input "[PERSON_NAME]"
click at [1028, 498] on input "Freight Cost" at bounding box center [1048, 514] width 158 height 32
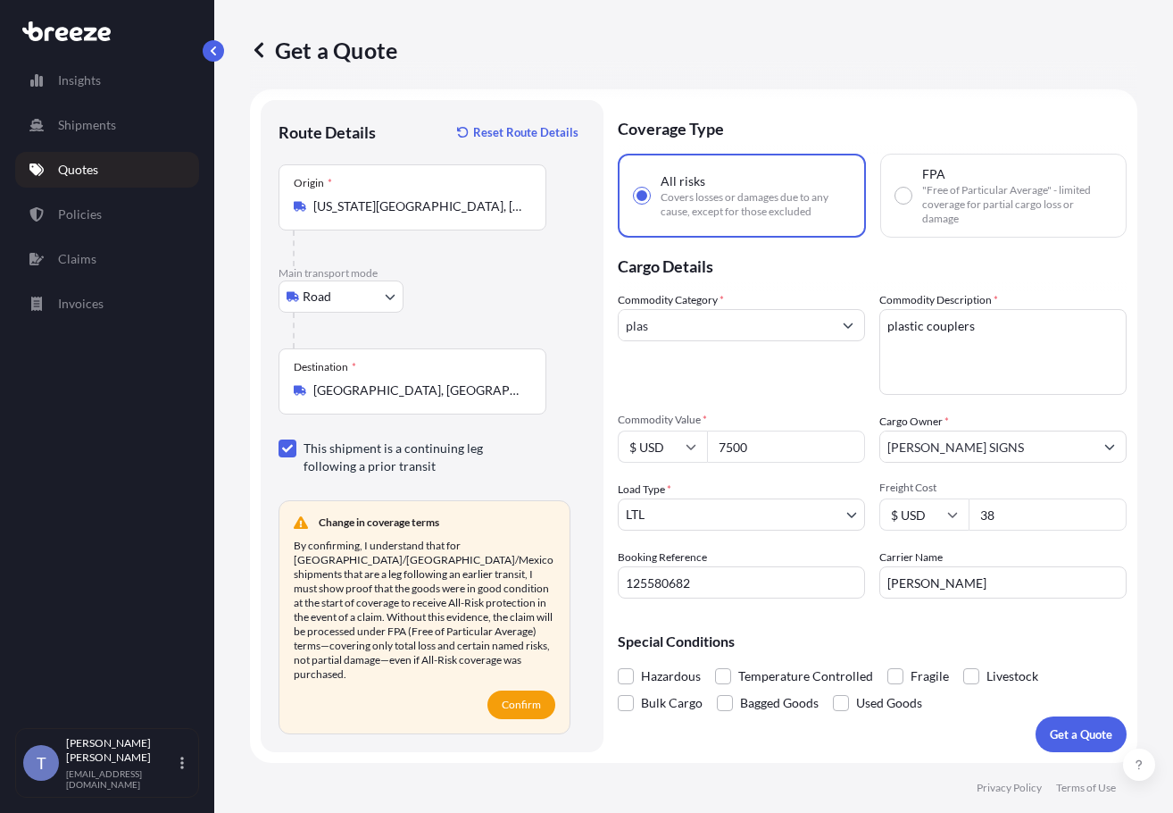
type input "3"
type input "284.93"
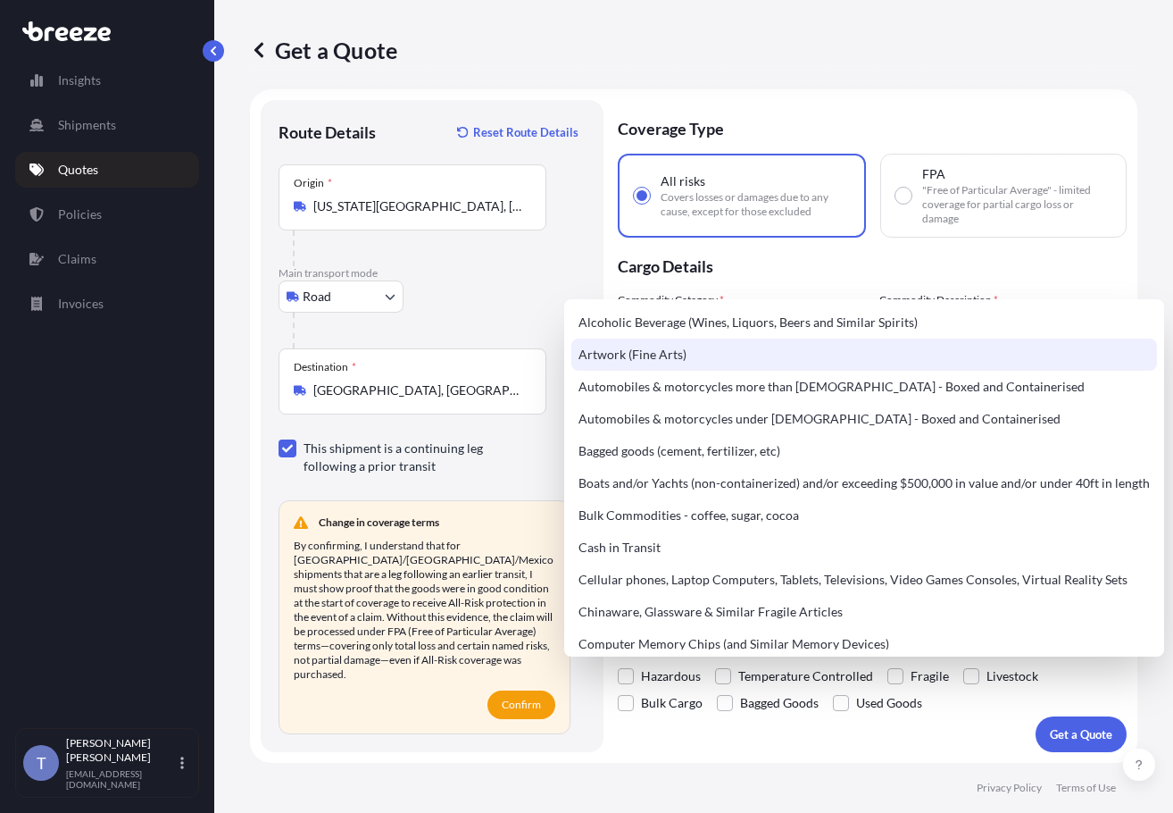
click at [729, 309] on input "plas" at bounding box center [725, 325] width 213 height 32
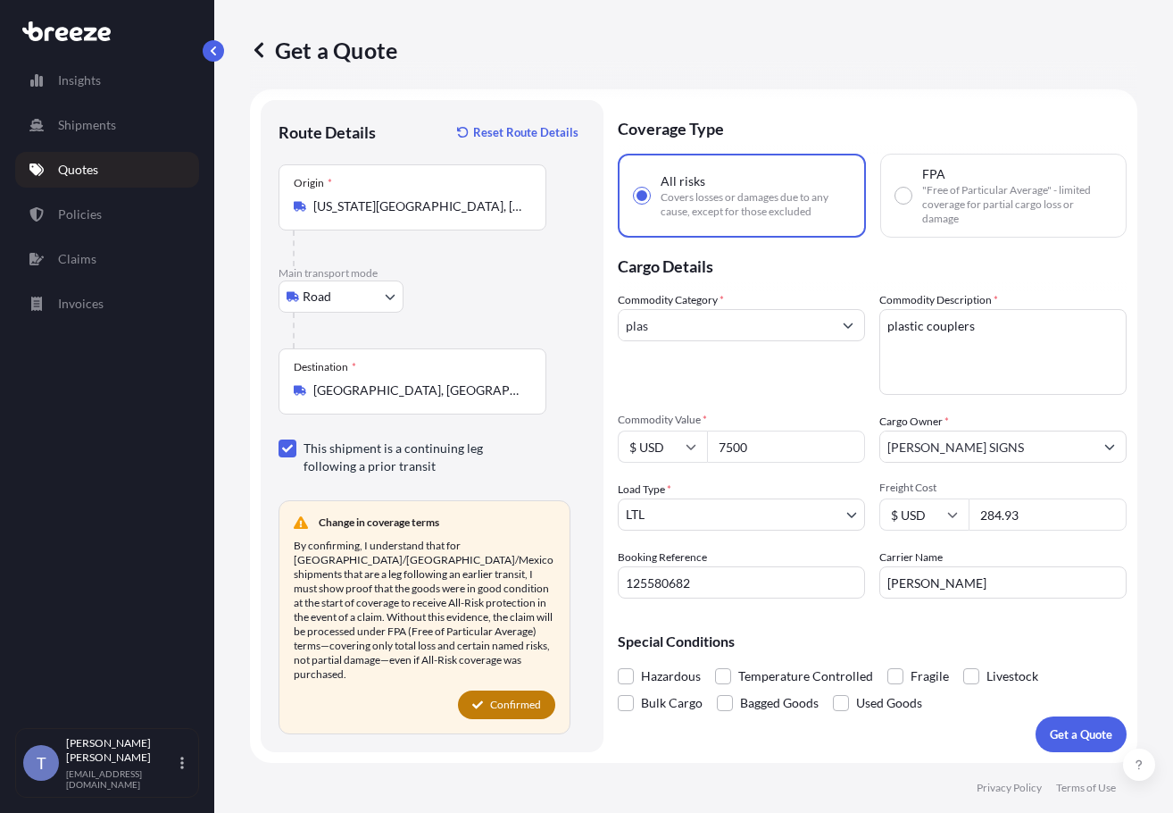
click at [586, 606] on div "Place of loading Road Road Rail Origin * [US_STATE][GEOGRAPHIC_DATA], [GEOGRAPH…" at bounding box center [432, 449] width 307 height 570
click at [945, 566] on input "[PERSON_NAME]" at bounding box center [1003, 582] width 247 height 32
click at [931, 588] on div "Coverage Type All risks Covers losses or damages due to any cause, except for t…" at bounding box center [872, 426] width 509 height 652
click at [699, 353] on div "Commodity Category * plas Commodity Description * plastic couplers Commodity Va…" at bounding box center [872, 444] width 509 height 307
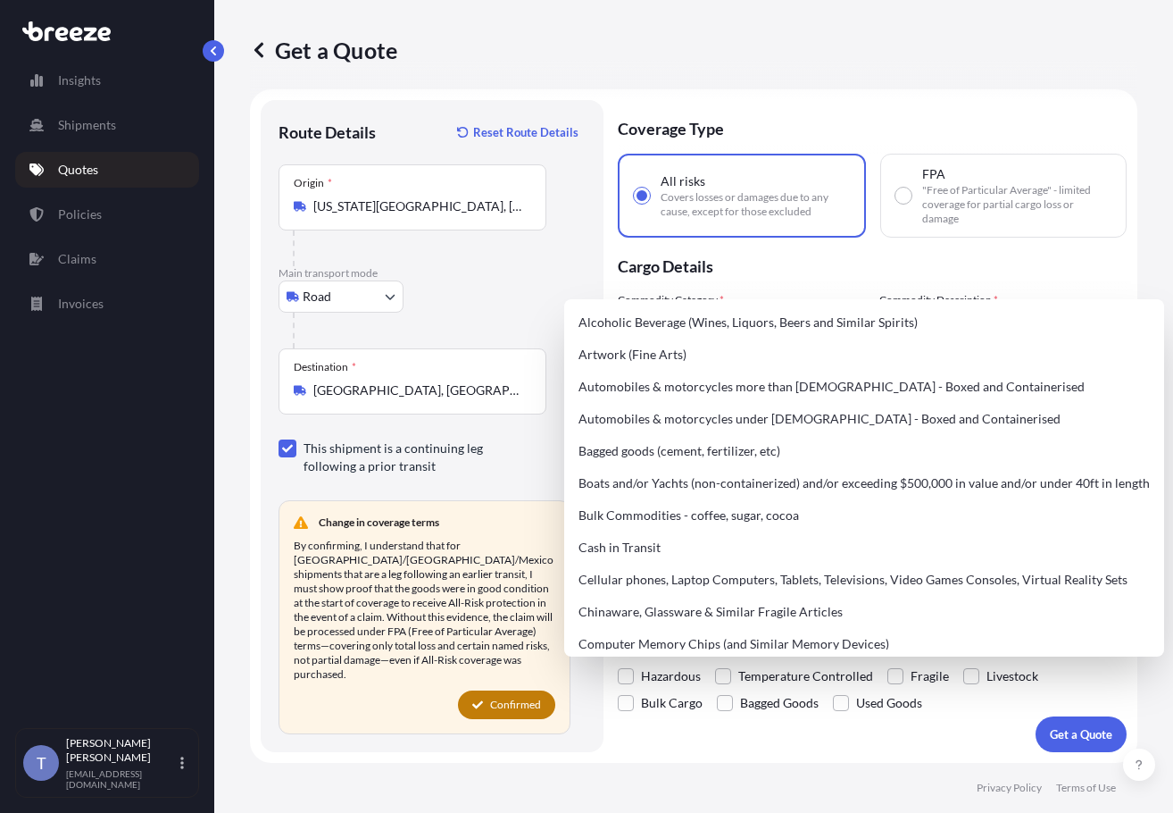
click at [707, 309] on input "plas" at bounding box center [725, 325] width 213 height 32
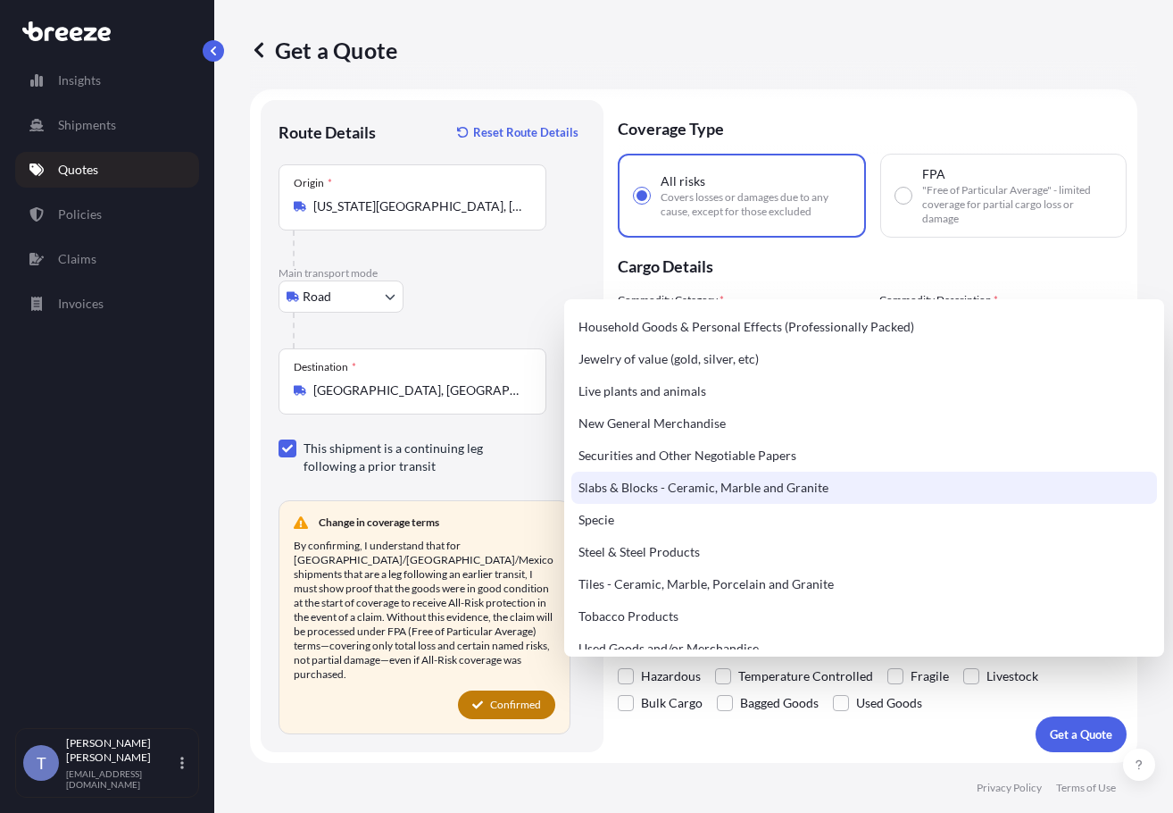
scroll to position [714, 0]
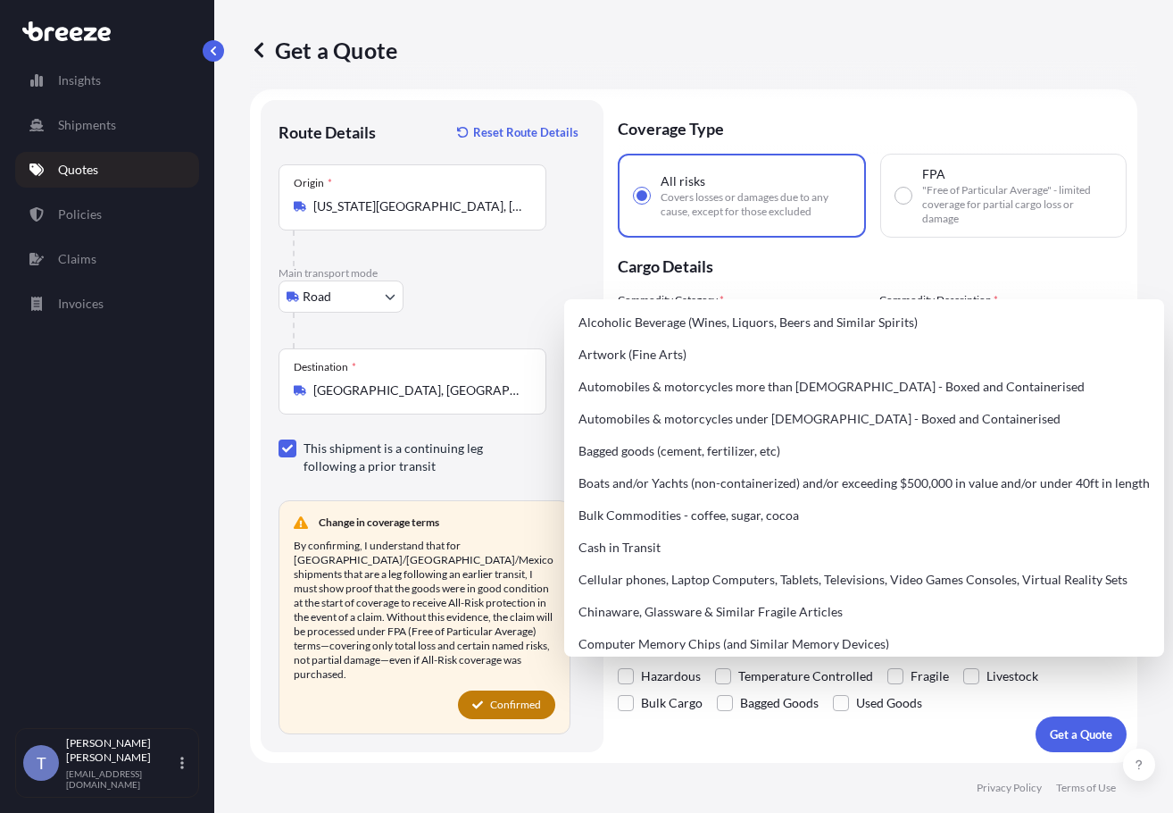
click at [546, 26] on div "Get a Quote" at bounding box center [694, 50] width 888 height 100
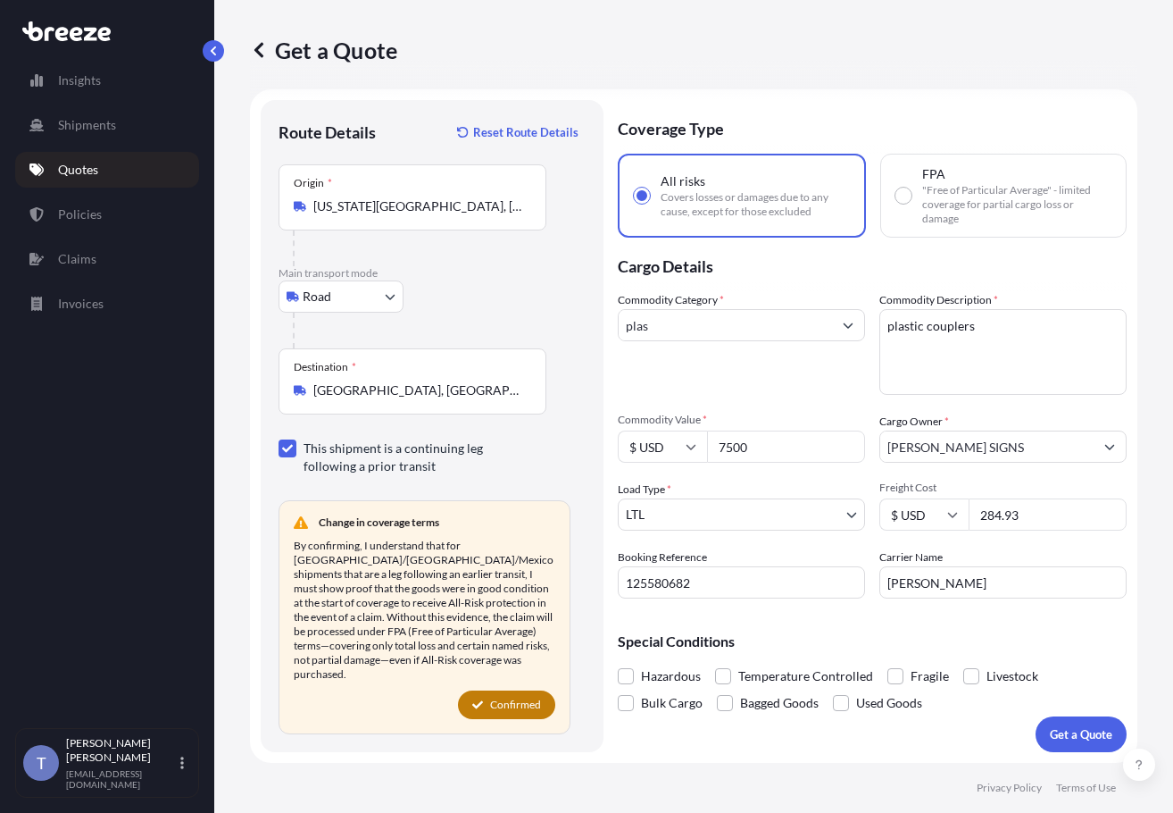
click at [747, 309] on input "plas" at bounding box center [725, 325] width 213 height 32
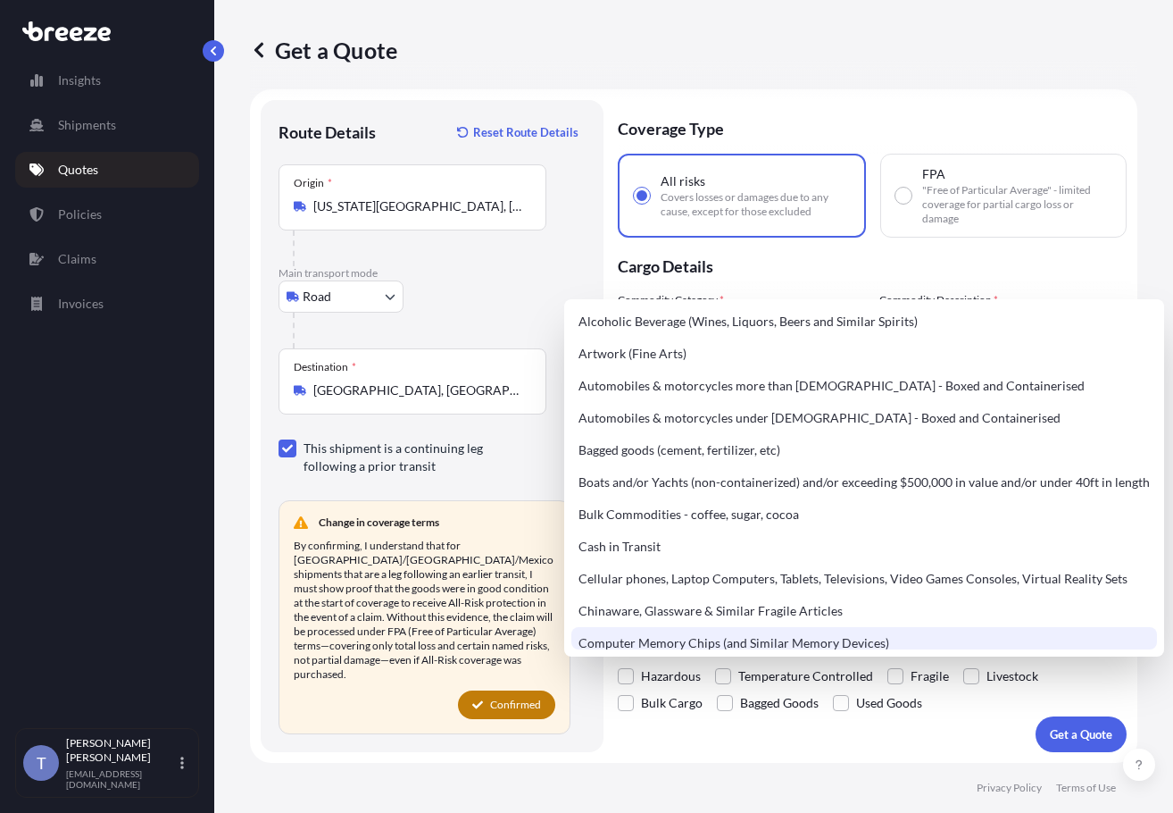
scroll to position [0, 0]
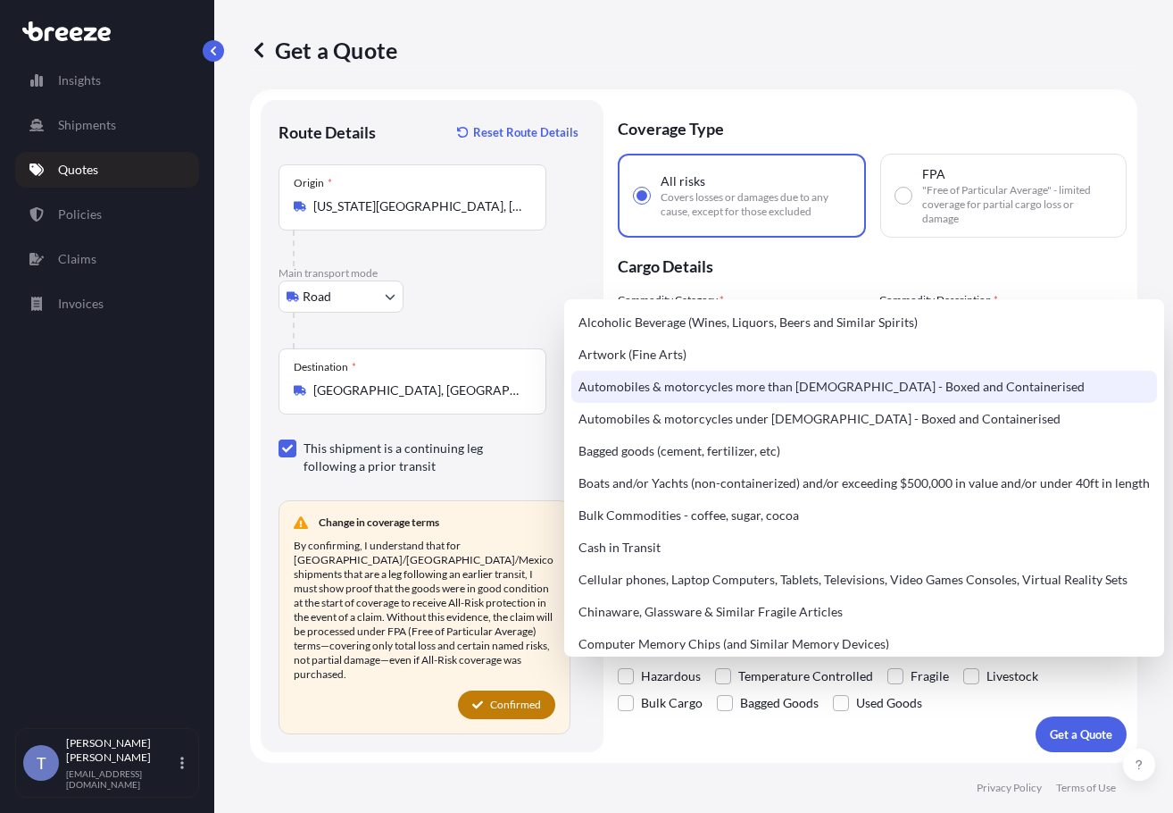
click at [488, 280] on div "Road Sea Air Road Rail" at bounding box center [432, 296] width 307 height 32
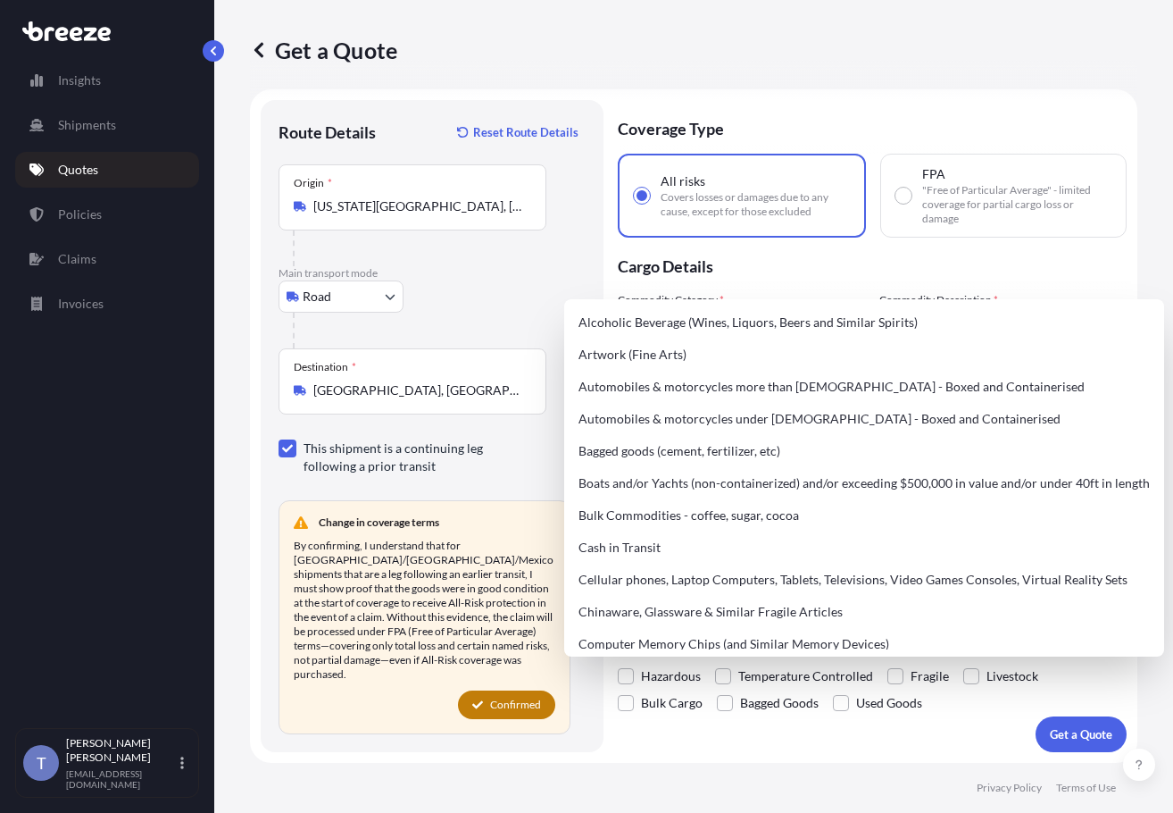
click at [819, 309] on input "plas" at bounding box center [725, 325] width 213 height 32
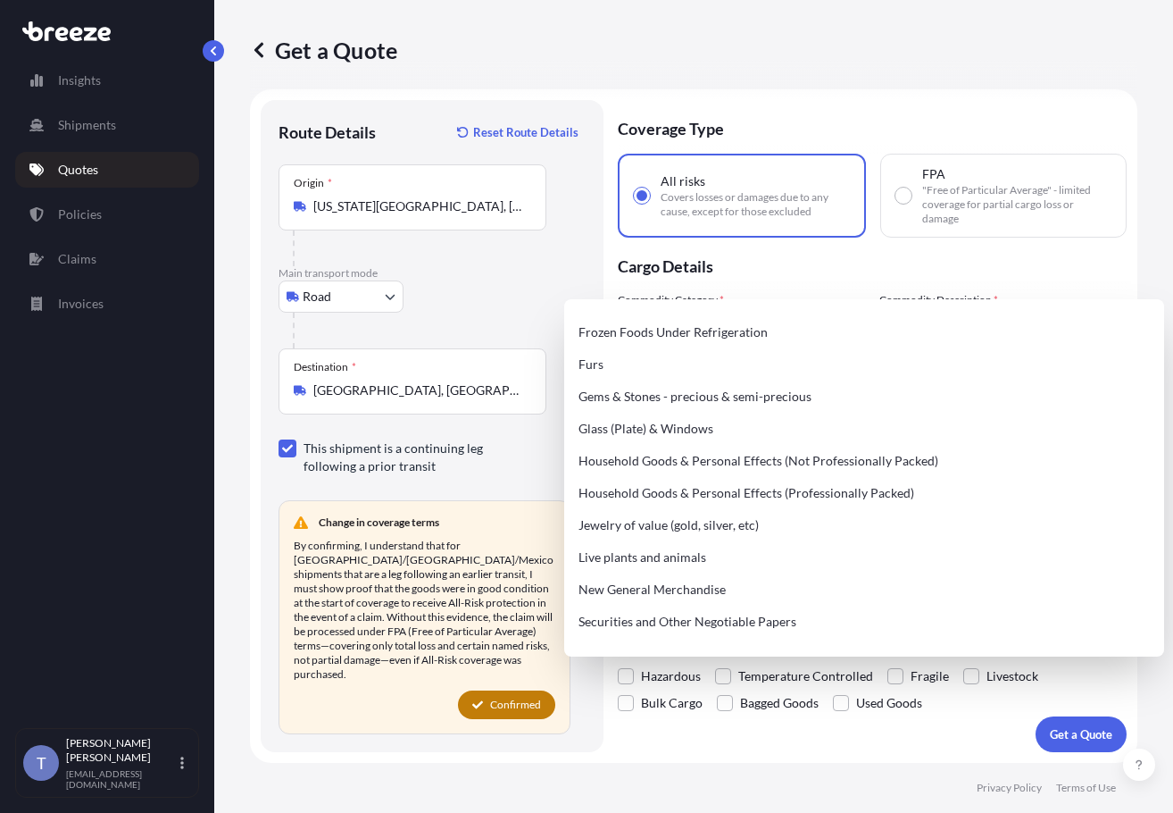
scroll to position [536, 0]
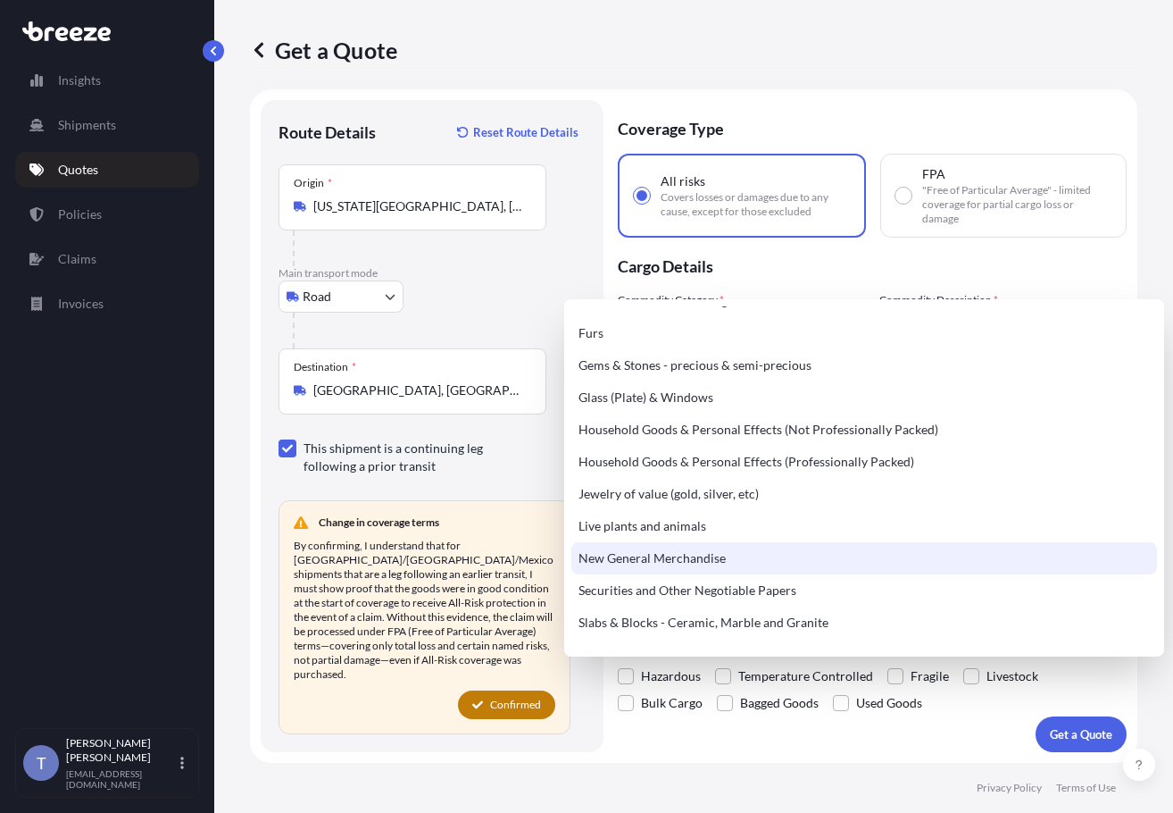
click at [641, 574] on div "New General Merchandise" at bounding box center [865, 558] width 586 height 32
type input "New General Merchandise"
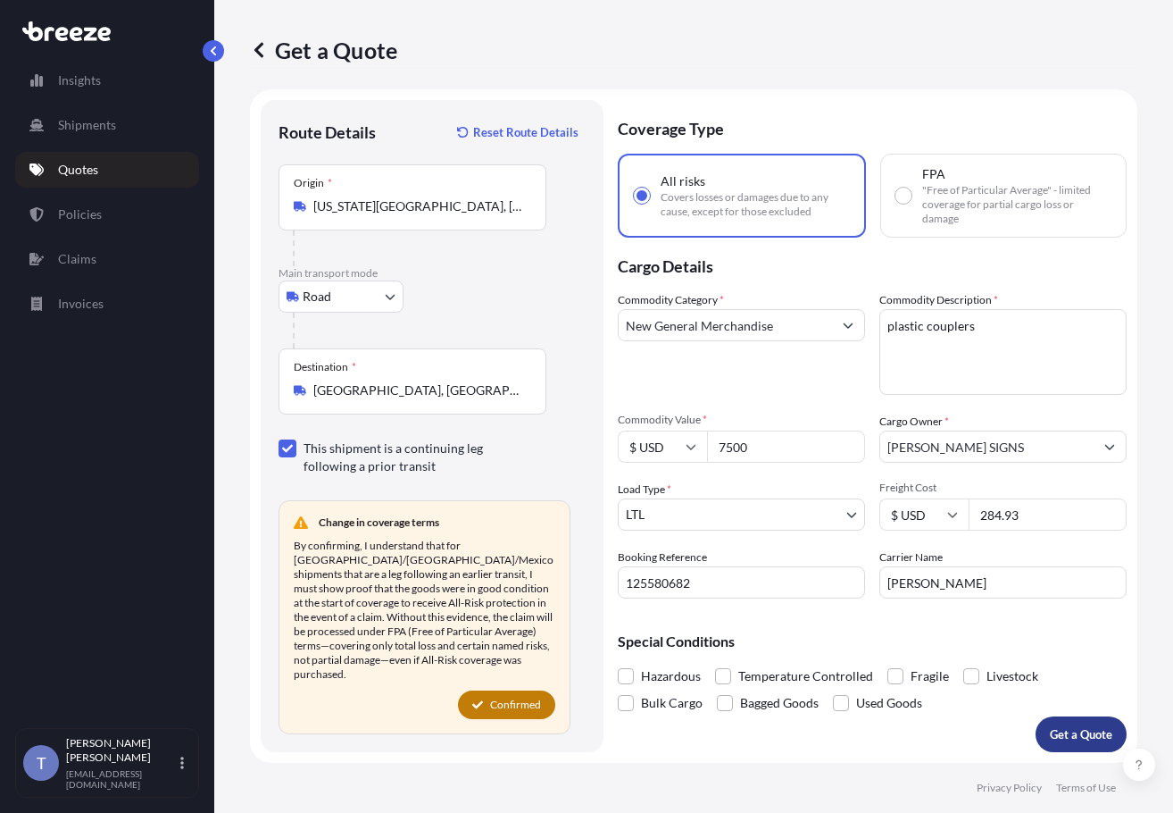
click at [1036, 721] on button "Get a Quote" at bounding box center [1081, 734] width 91 height 36
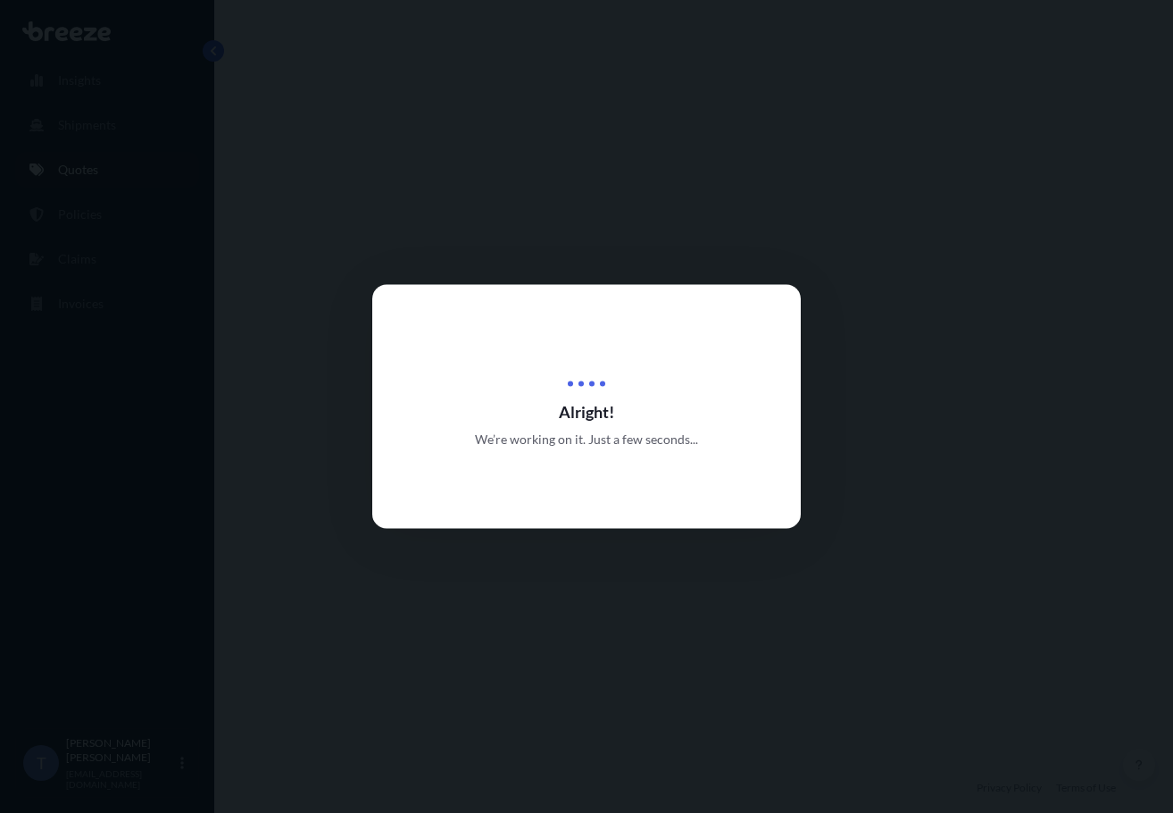
select select "Road"
select select "1"
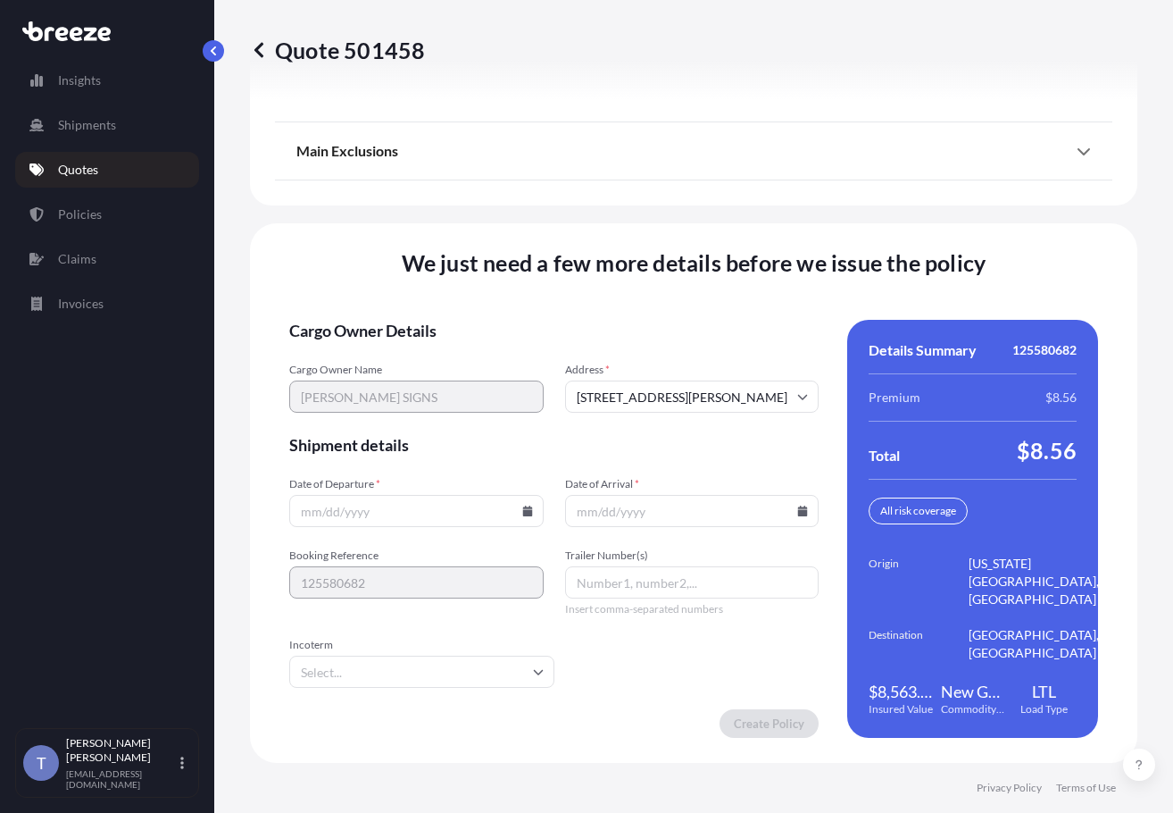
scroll to position [2658, 0]
click at [1007, 223] on div "We just need a few more details before we issue the policy Cargo Owner Details …" at bounding box center [694, 492] width 888 height 539
click at [463, 495] on input "Date of Departure *" at bounding box center [416, 511] width 255 height 32
click at [505, 495] on input "Date of Departure *" at bounding box center [416, 511] width 255 height 32
click at [533, 495] on input "Date of Departure *" at bounding box center [416, 511] width 255 height 32
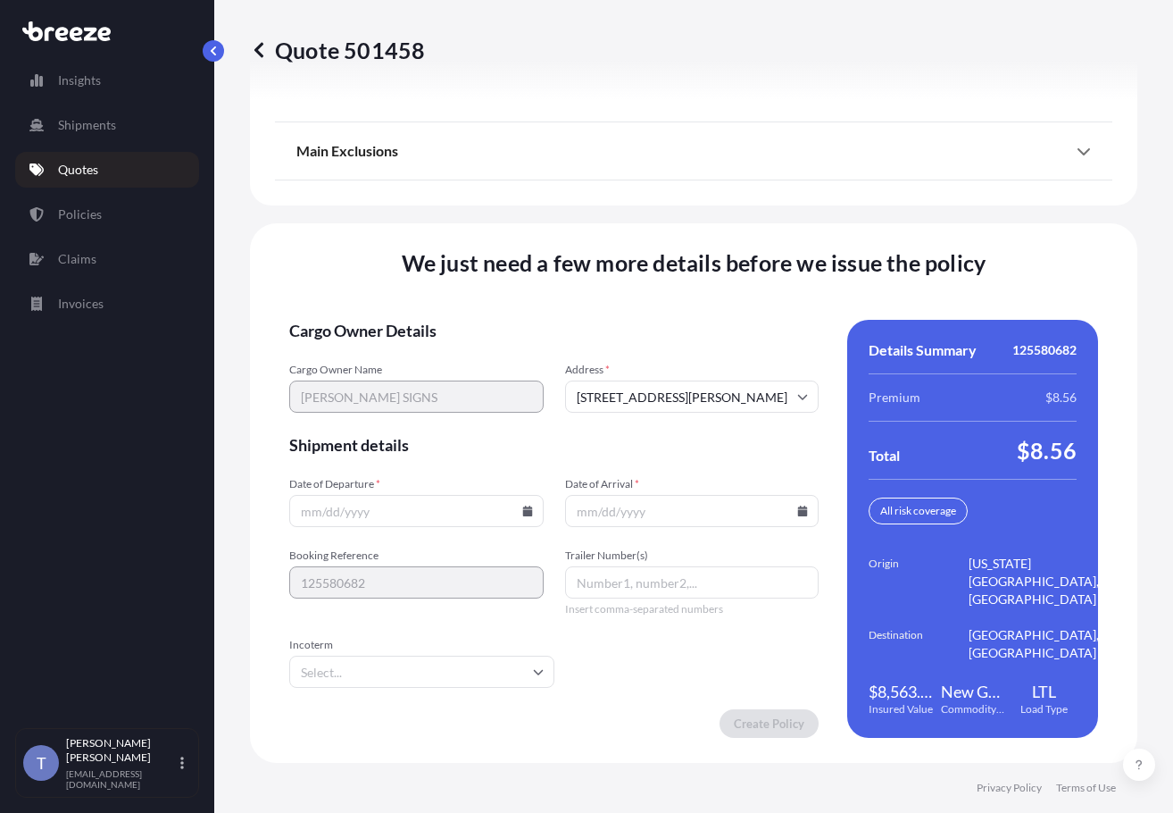
click at [533, 495] on input "Date of Departure *" at bounding box center [416, 511] width 255 height 32
click at [529, 505] on icon at bounding box center [527, 510] width 10 height 11
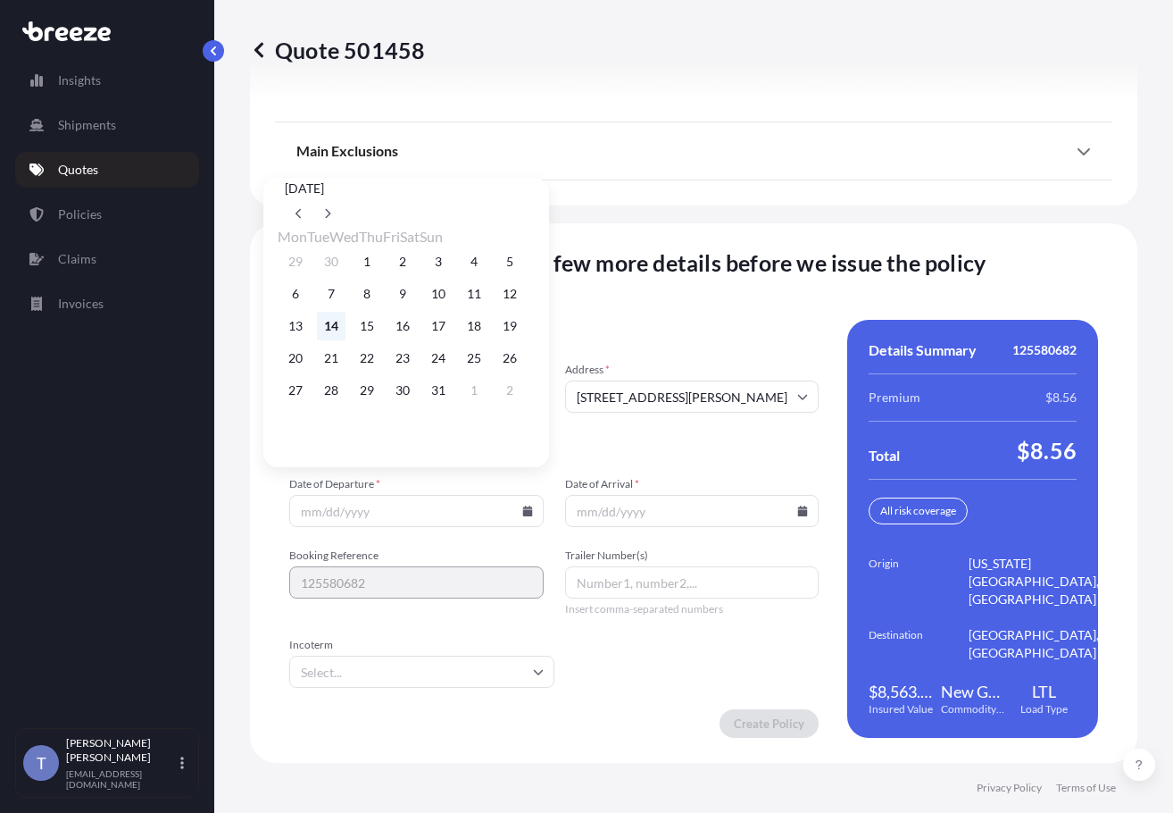
click at [346, 329] on button "14" at bounding box center [331, 326] width 29 height 29
type input "[DATE]"
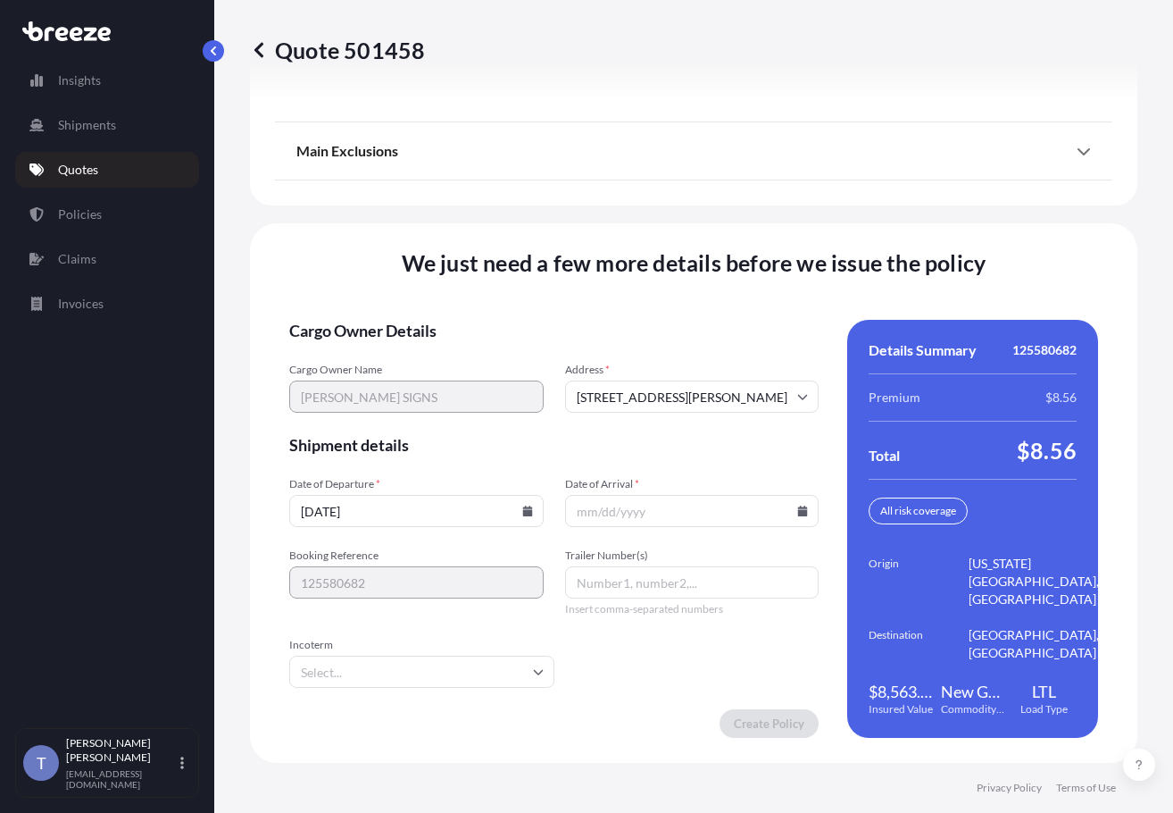
click at [797, 505] on icon at bounding box center [802, 510] width 11 height 11
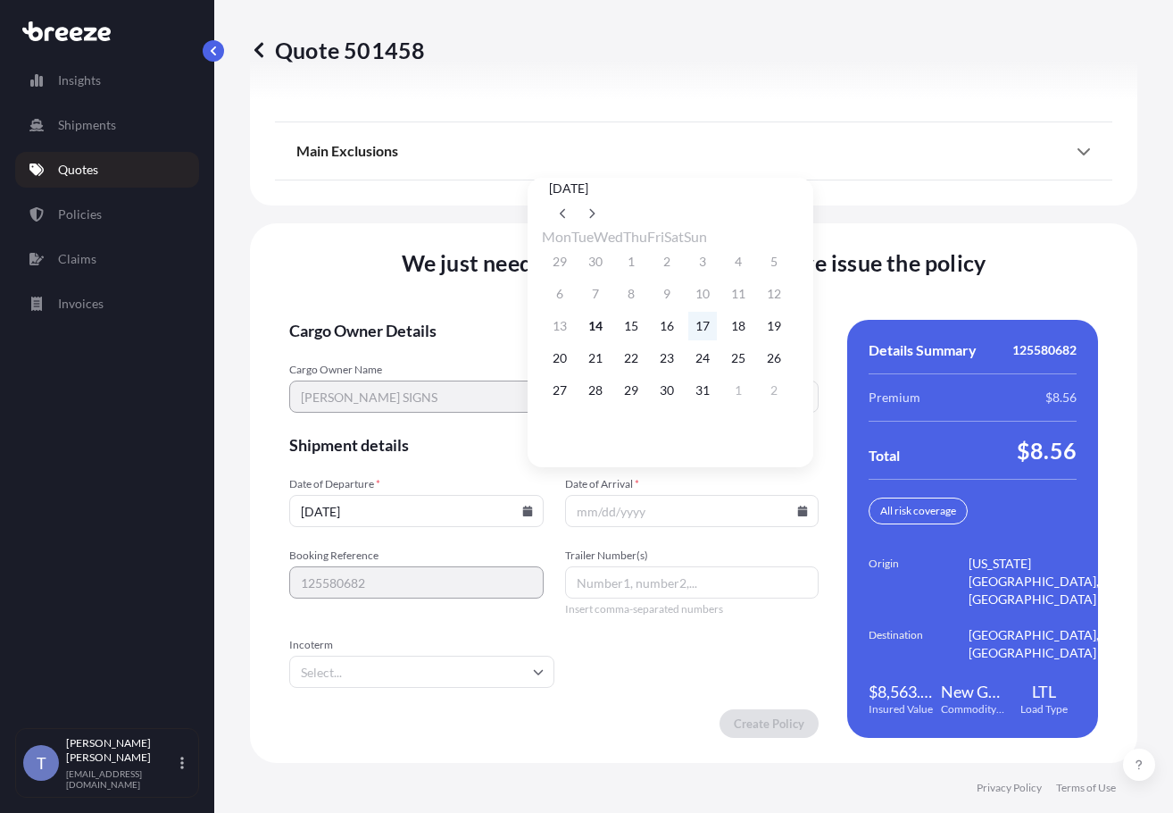
click at [717, 333] on button "17" at bounding box center [703, 326] width 29 height 29
type input "[DATE]"
